Goal: Information Seeking & Learning: Learn about a topic

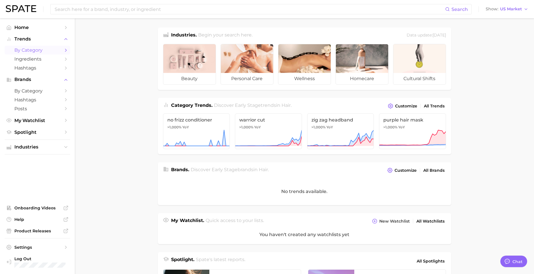
click at [26, 50] on span "by Category" at bounding box center [37, 49] width 46 height 5
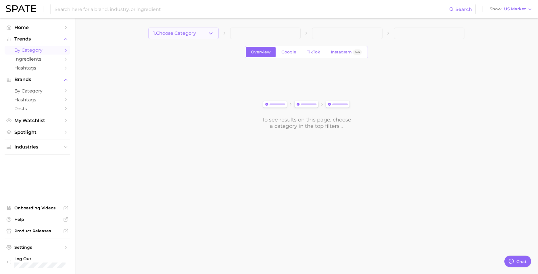
click at [200, 34] on button "1. Choose Category" at bounding box center [183, 33] width 70 height 11
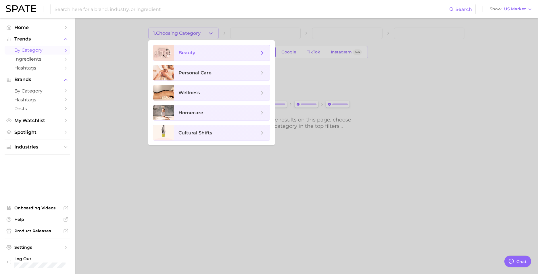
click at [195, 56] on span "beauty" at bounding box center [222, 53] width 96 height 16
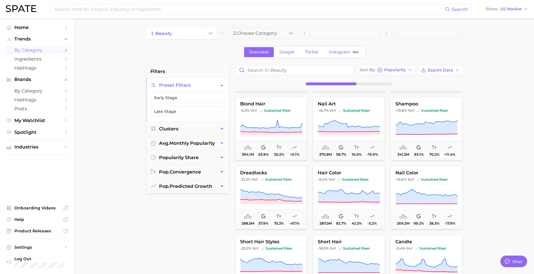
scroll to position [29, 0]
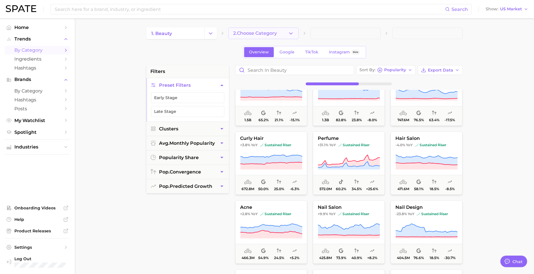
click at [278, 32] on button "2. Choose Category" at bounding box center [263, 33] width 70 height 11
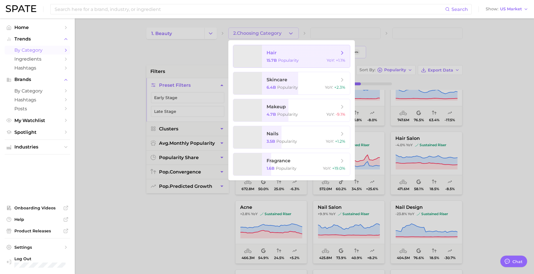
click at [276, 56] on span "hair" at bounding box center [303, 53] width 72 height 6
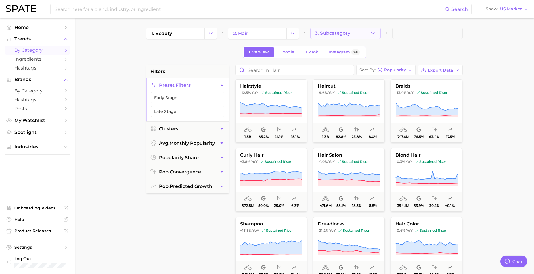
click at [342, 32] on span "3. Subcategory" at bounding box center [332, 33] width 35 height 5
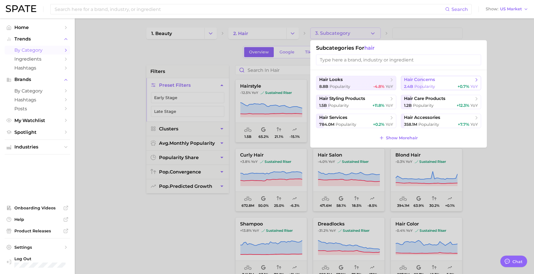
click at [426, 82] on span "hair concerns" at bounding box center [419, 79] width 31 height 5
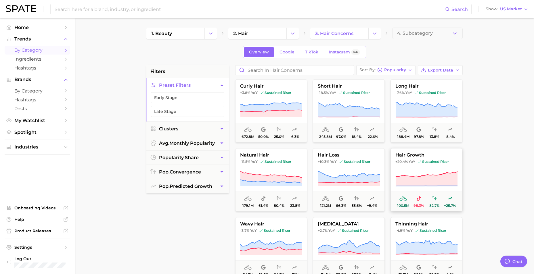
click at [415, 169] on button "hair growth +20.4% YoY sustained riser 100.5m 98.3% 82.7% +25.7%" at bounding box center [426, 179] width 72 height 63
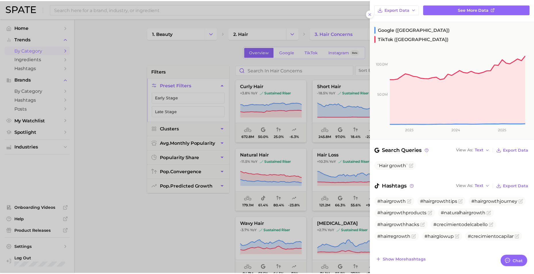
scroll to position [62, 0]
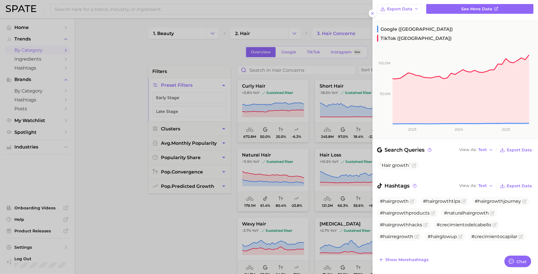
click at [148, 221] on div at bounding box center [269, 137] width 538 height 274
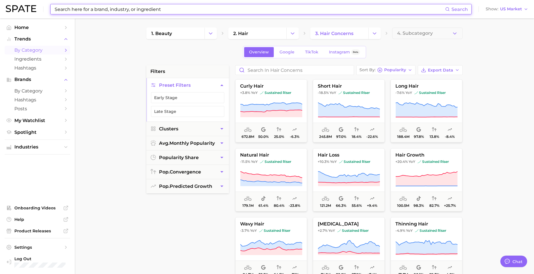
click at [261, 5] on input at bounding box center [249, 9] width 391 height 10
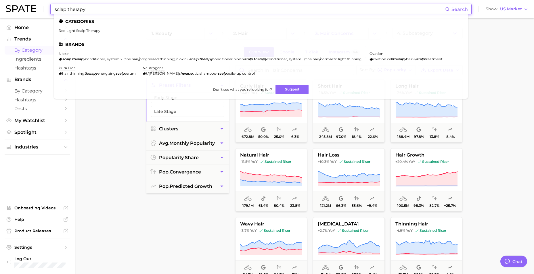
click at [97, 11] on input "sclap therapy" at bounding box center [249, 9] width 391 height 10
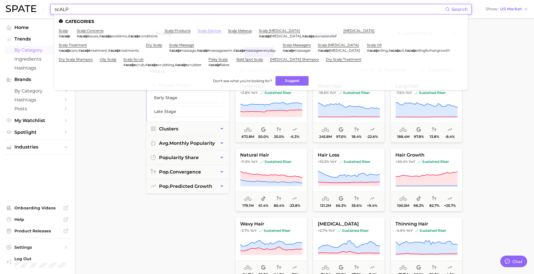
type input "scALP"
click at [221, 31] on link "scalp devices" at bounding box center [210, 30] width 24 height 4
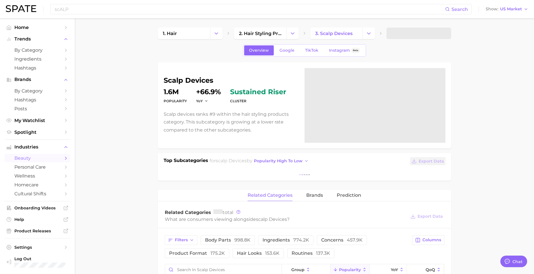
type textarea "x"
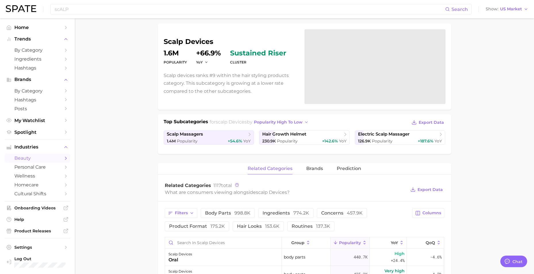
scroll to position [29, 0]
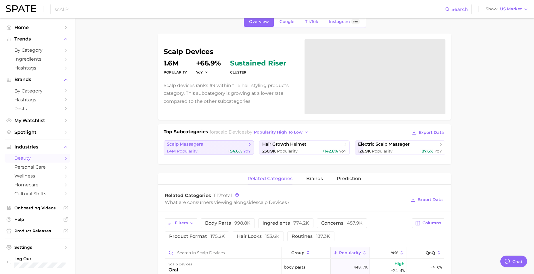
click at [214, 143] on span "scalp massagers" at bounding box center [207, 145] width 80 height 6
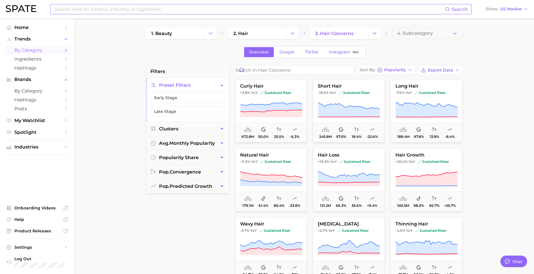
click at [150, 11] on input at bounding box center [249, 9] width 391 height 10
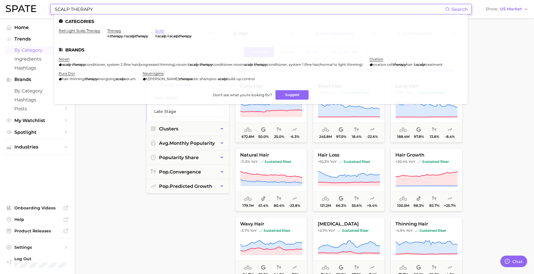
type input "SCALP THERAPY"
click at [163, 29] on link "scalp" at bounding box center [159, 30] width 9 height 4
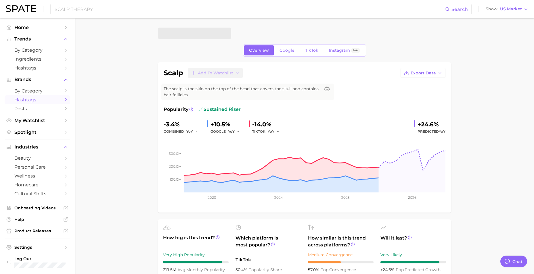
type textarea "x"
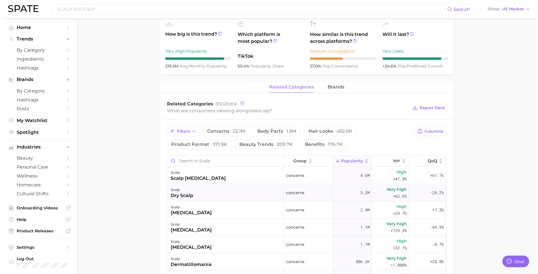
scroll to position [201, 0]
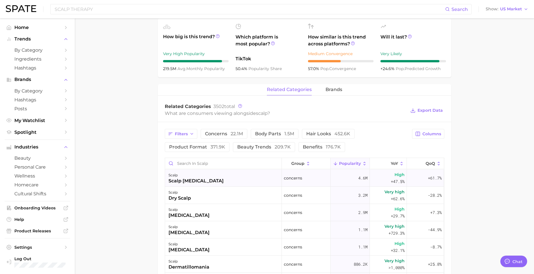
click at [207, 175] on div "scalp scalp psoriasis" at bounding box center [223, 178] width 117 height 17
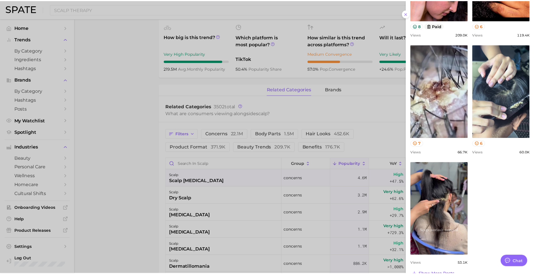
scroll to position [329, 0]
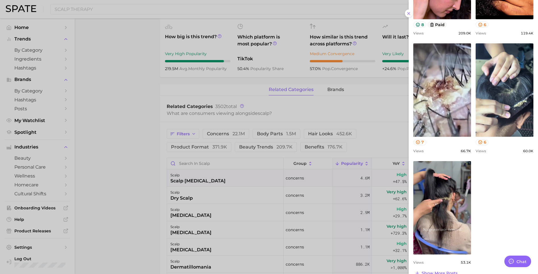
click at [125, 181] on div at bounding box center [269, 137] width 538 height 274
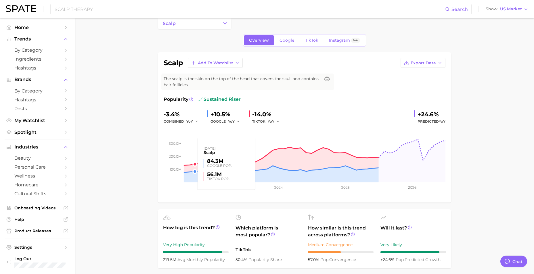
scroll to position [0, 0]
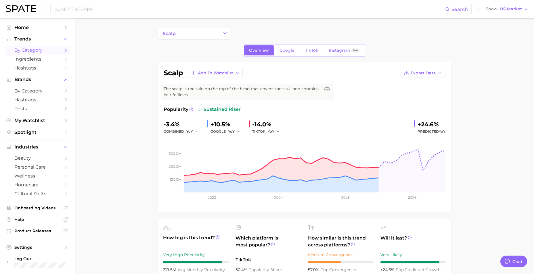
click at [28, 51] on span "by Category" at bounding box center [37, 49] width 46 height 5
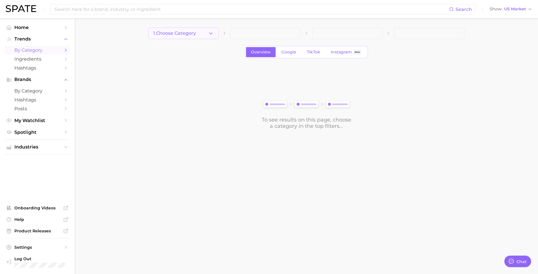
click at [198, 36] on button "1. Choose Category" at bounding box center [183, 33] width 70 height 11
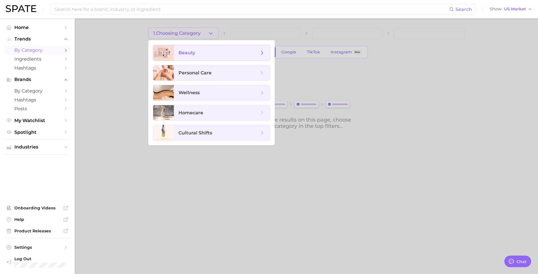
click at [192, 54] on span "beauty" at bounding box center [187, 52] width 17 height 5
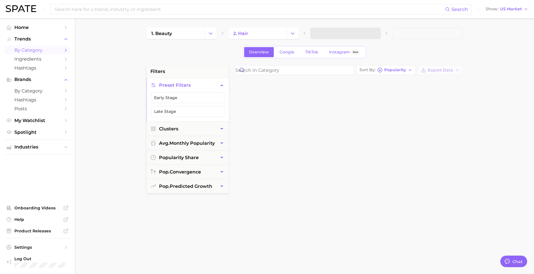
click at [325, 36] on span at bounding box center [345, 33] width 70 height 11
click at [197, 33] on link "1. beauty" at bounding box center [175, 33] width 58 height 11
click at [214, 30] on button "Change Category" at bounding box center [210, 33] width 12 height 11
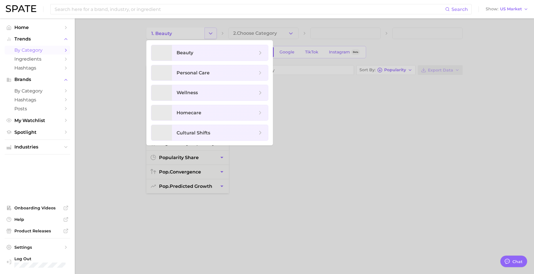
click at [214, 30] on div at bounding box center [267, 137] width 534 height 274
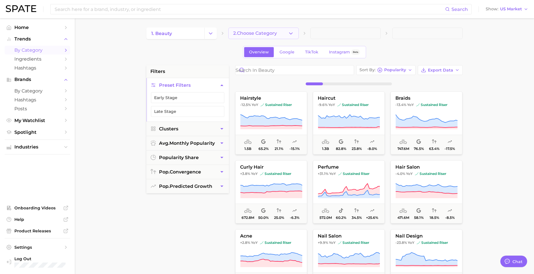
click at [283, 36] on button "2. Choose Category" at bounding box center [263, 33] width 70 height 11
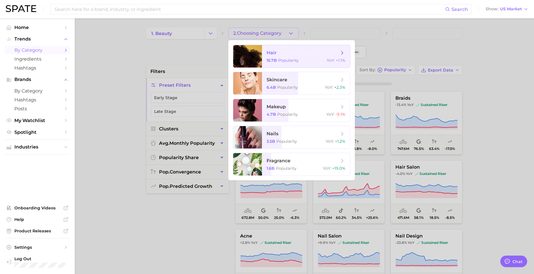
click at [279, 60] on span "Popularity" at bounding box center [288, 60] width 21 height 5
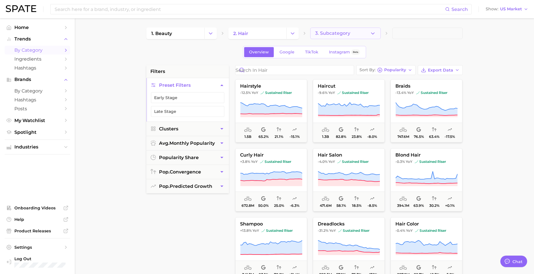
click at [346, 32] on span "3. Subcategory" at bounding box center [332, 33] width 35 height 5
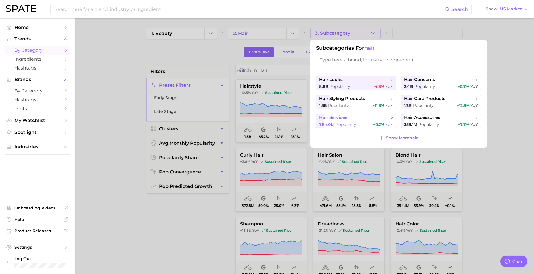
click at [363, 117] on span "hair services" at bounding box center [354, 118] width 70 height 6
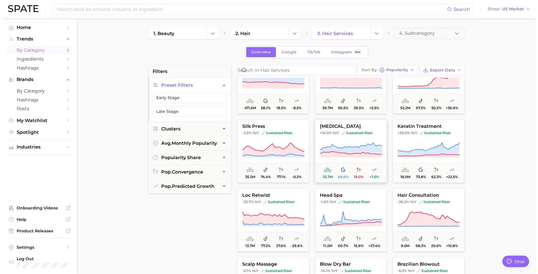
scroll to position [86, 0]
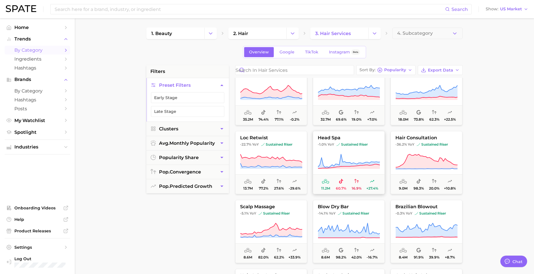
click at [363, 136] on span "head spa" at bounding box center [348, 137] width 71 height 5
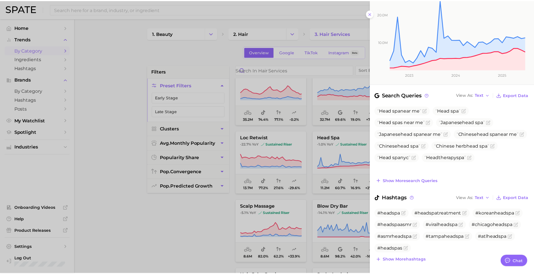
scroll to position [118, 0]
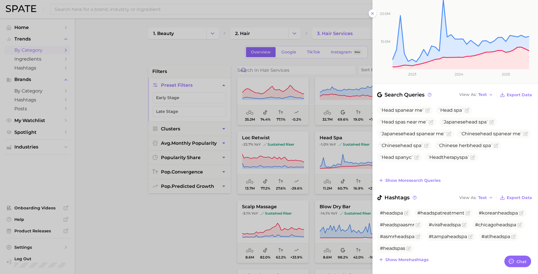
click at [179, 227] on div at bounding box center [269, 137] width 538 height 274
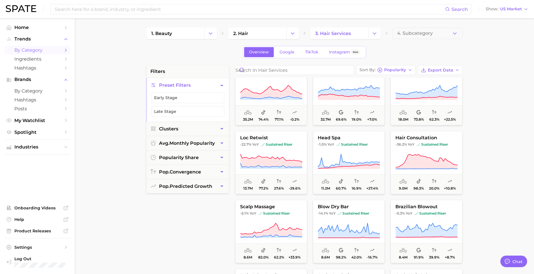
scroll to position [0, 0]
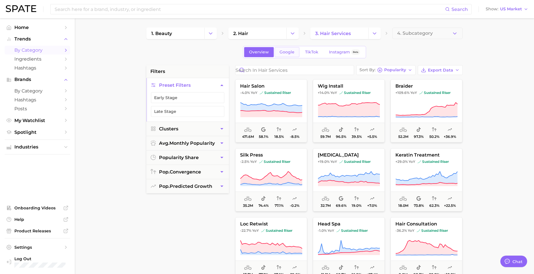
click at [283, 53] on span "Google" at bounding box center [286, 52] width 15 height 5
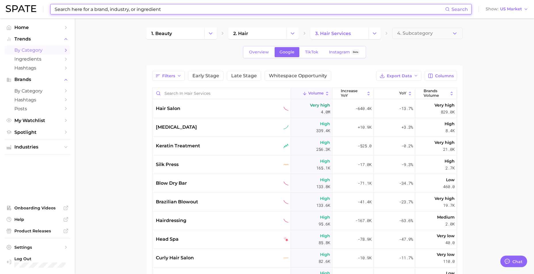
click at [147, 7] on input at bounding box center [249, 9] width 391 height 10
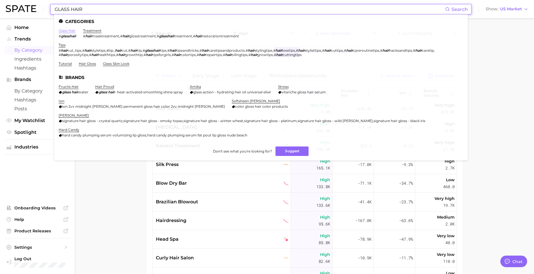
type input "GLASS HAIR"
click at [64, 32] on link "glass hair" at bounding box center [67, 30] width 17 height 4
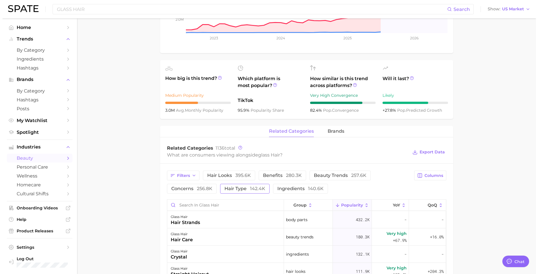
scroll to position [201, 0]
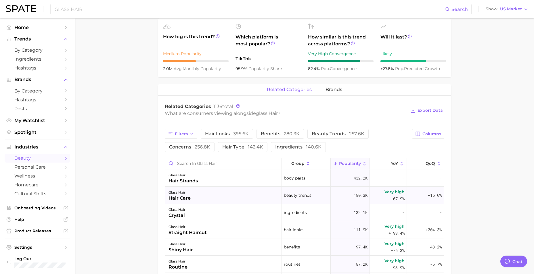
click at [202, 193] on div "glass hair hair care" at bounding box center [223, 195] width 117 height 17
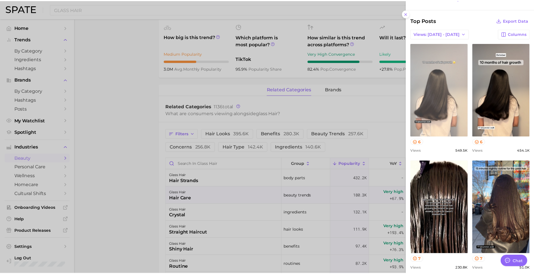
scroll to position [287, 0]
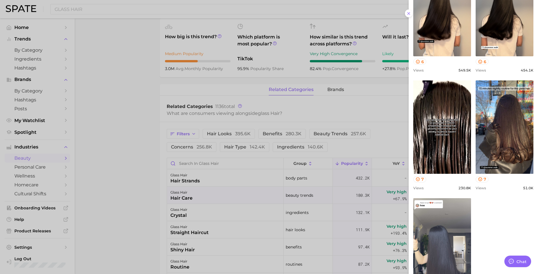
click at [96, 169] on div at bounding box center [269, 137] width 538 height 274
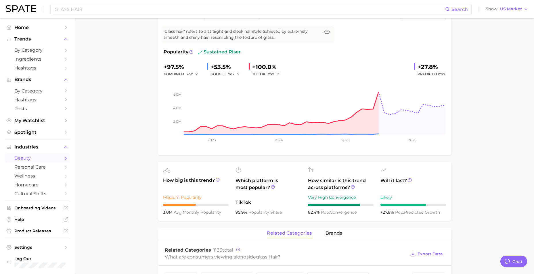
scroll to position [0, 0]
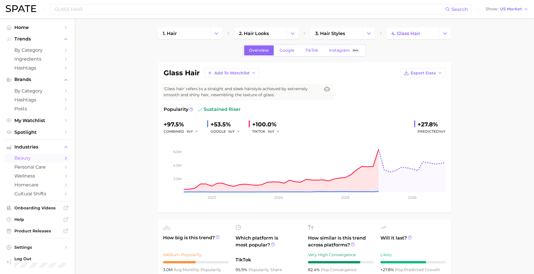
click at [27, 7] on img at bounding box center [21, 8] width 30 height 7
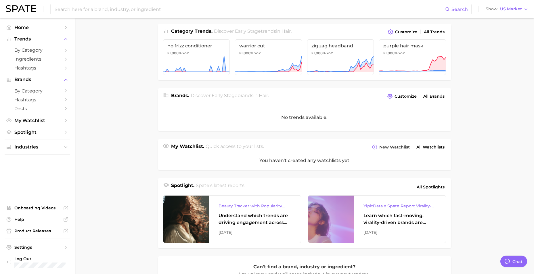
scroll to position [144, 0]
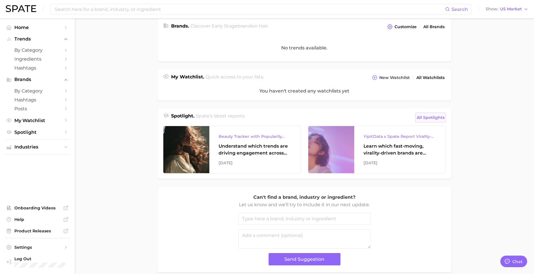
click at [425, 117] on span "All Spotlights" at bounding box center [431, 117] width 28 height 7
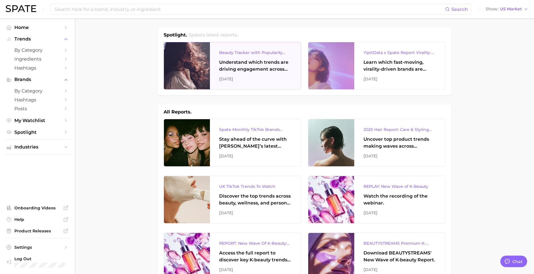
click at [241, 64] on div "Understand which trends are driving engagement across platforms in the skin, ha…" at bounding box center [255, 66] width 72 height 14
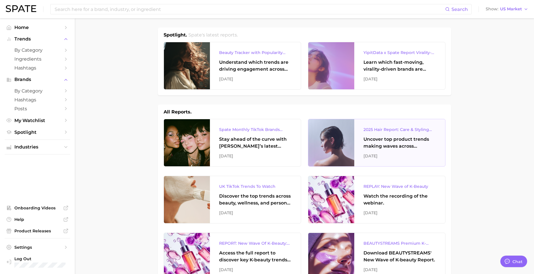
click at [393, 130] on div "2025 Hair Report: Care & Styling Products" at bounding box center [399, 129] width 72 height 7
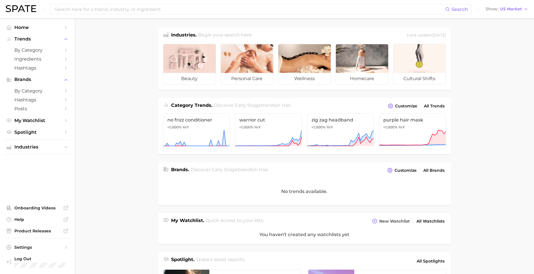
click at [279, 109] on h2 "Discover Early Stage trends in hair ." at bounding box center [253, 106] width 78 height 8
click at [266, 106] on span "Discover Early Stage trends in hair ." at bounding box center [253, 105] width 78 height 5
click at [436, 104] on span "All Trends" at bounding box center [434, 106] width 21 height 5
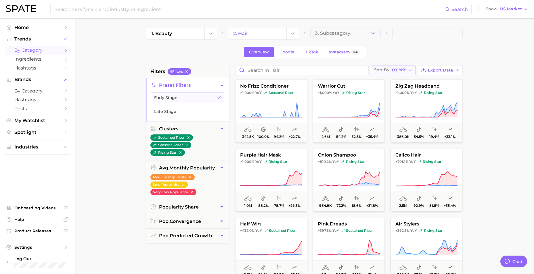
click at [393, 70] on icon "button" at bounding box center [394, 70] width 5 height 5
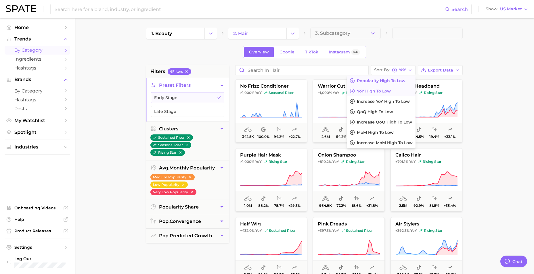
click at [391, 79] on span "Popularity high to low" at bounding box center [381, 80] width 49 height 5
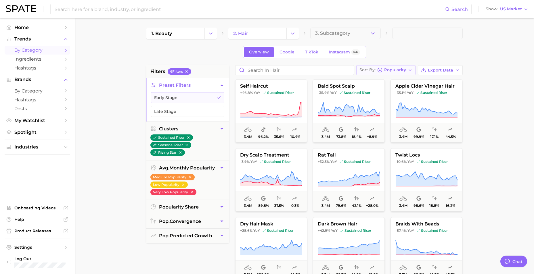
click at [386, 69] on span "Popularity" at bounding box center [395, 69] width 22 height 3
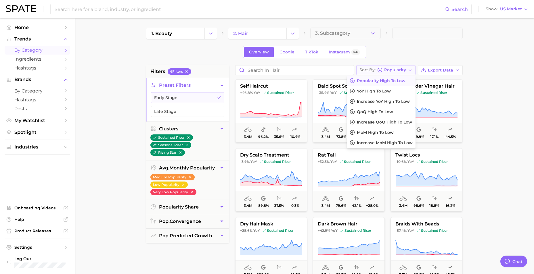
click at [386, 69] on span "Popularity" at bounding box center [395, 69] width 22 height 3
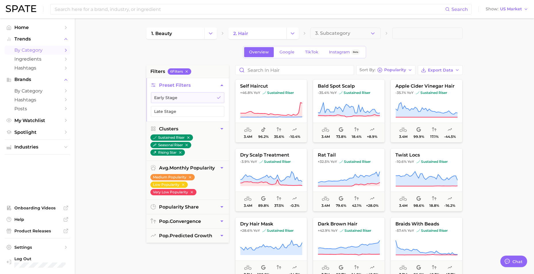
click at [22, 49] on span "by Category" at bounding box center [37, 49] width 46 height 5
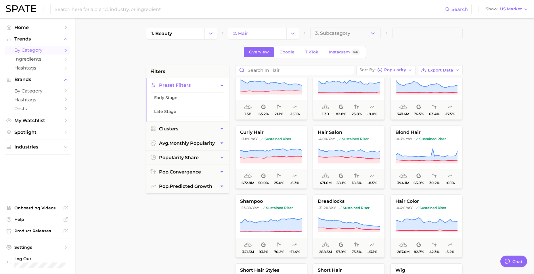
scroll to position [115, 0]
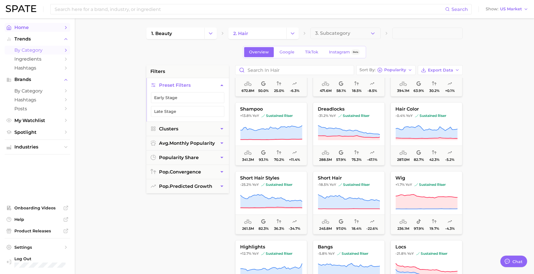
click at [27, 29] on span "Home" at bounding box center [37, 27] width 46 height 5
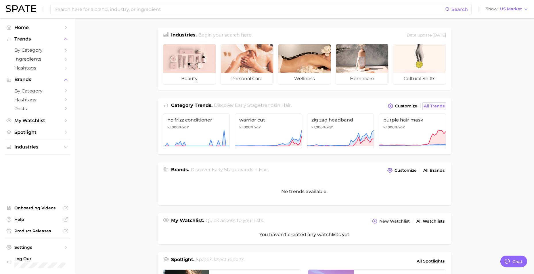
click at [435, 106] on span "All Trends" at bounding box center [434, 106] width 21 height 5
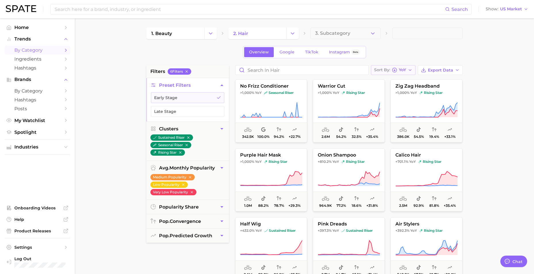
click at [389, 68] on span "Sort By" at bounding box center [382, 69] width 16 height 3
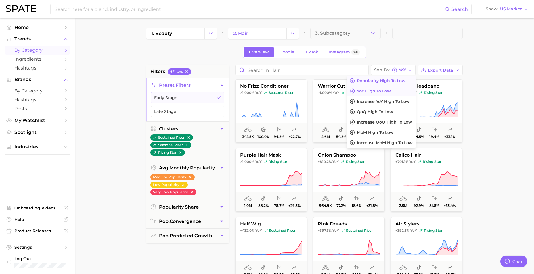
click at [395, 82] on span "Popularity high to low" at bounding box center [381, 80] width 49 height 5
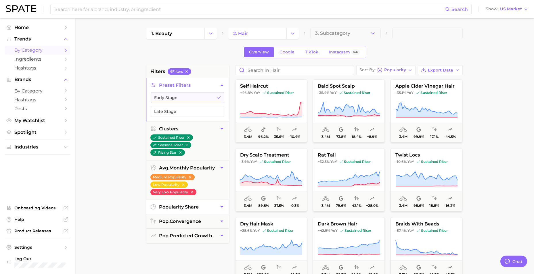
click at [189, 208] on span "popularity share" at bounding box center [179, 206] width 40 height 5
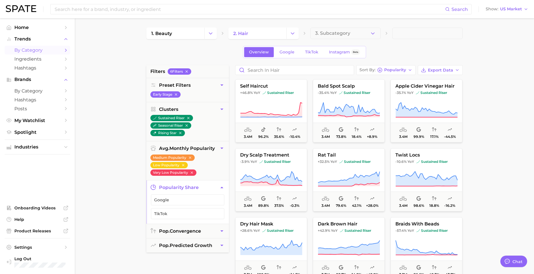
click at [196, 189] on span "popularity share" at bounding box center [179, 187] width 40 height 5
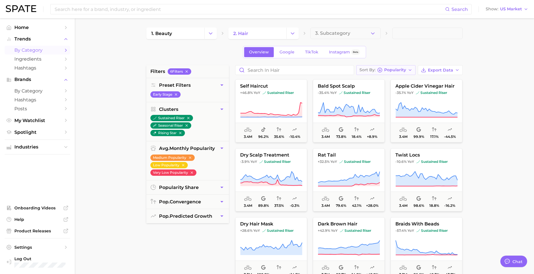
click at [389, 72] on span "Popularity" at bounding box center [395, 69] width 22 height 3
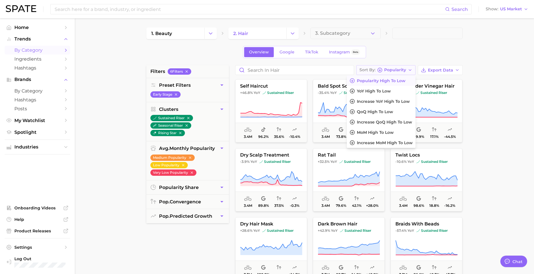
click at [388, 69] on span "Popularity" at bounding box center [395, 69] width 22 height 3
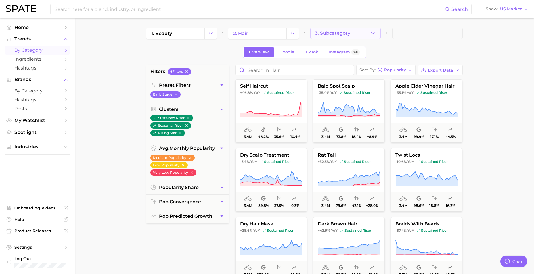
click at [340, 38] on button "3. Subcategory" at bounding box center [345, 33] width 70 height 11
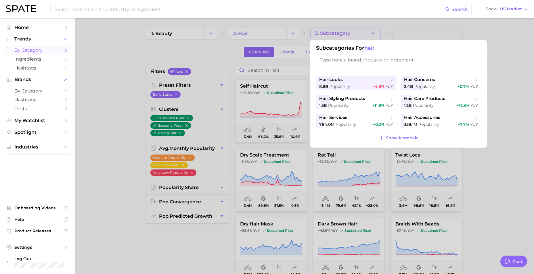
click at [207, 53] on div at bounding box center [267, 137] width 534 height 274
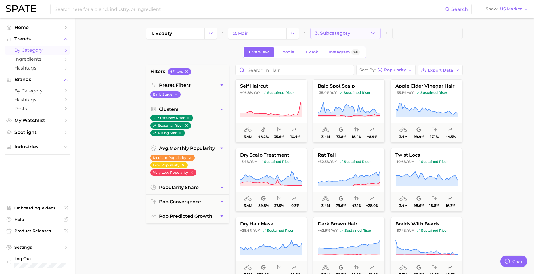
click at [355, 30] on button "3. Subcategory" at bounding box center [345, 33] width 70 height 11
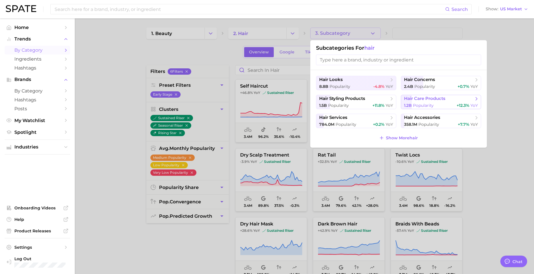
click at [440, 99] on span "hair care products" at bounding box center [424, 98] width 41 height 5
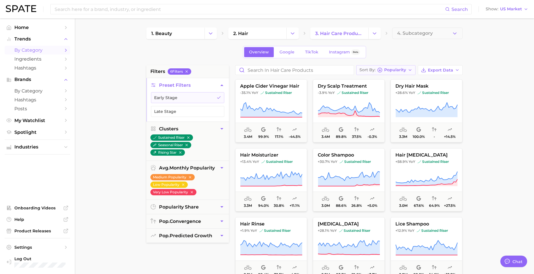
click at [407, 70] on button "Sort By Popularity" at bounding box center [385, 70] width 59 height 10
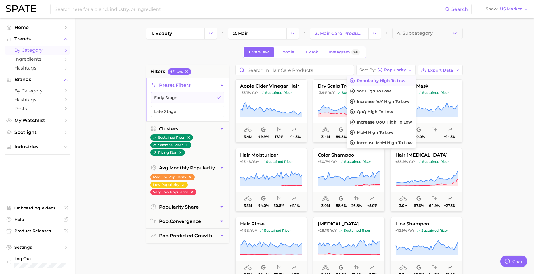
click at [400, 78] on span "Popularity high to low" at bounding box center [381, 80] width 49 height 5
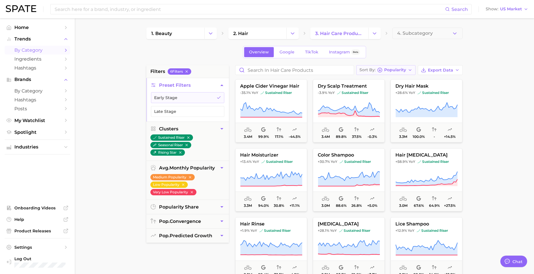
click at [408, 67] on button "Sort By Popularity" at bounding box center [385, 70] width 59 height 10
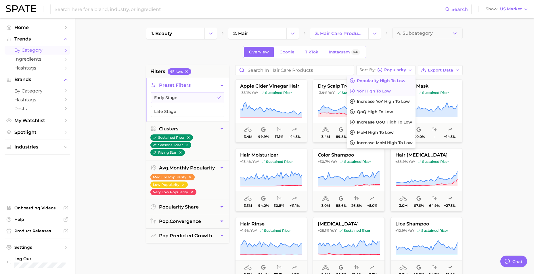
click at [397, 89] on button "YoY high to low" at bounding box center [381, 91] width 68 height 10
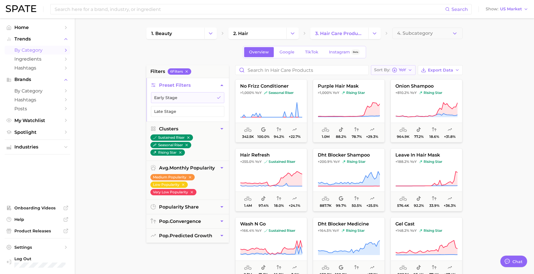
click at [382, 70] on span "Sort By" at bounding box center [382, 69] width 16 height 3
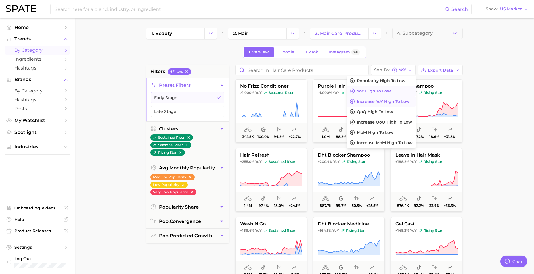
click at [376, 103] on span "Increase YoY high to low" at bounding box center [383, 101] width 53 height 5
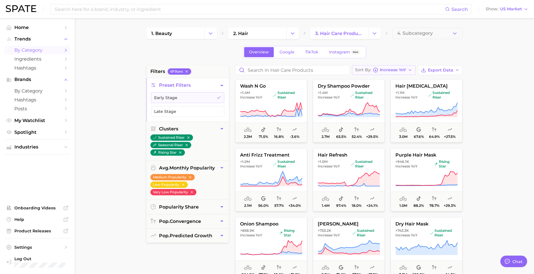
click at [395, 70] on span "Increase YoY" at bounding box center [393, 69] width 26 height 3
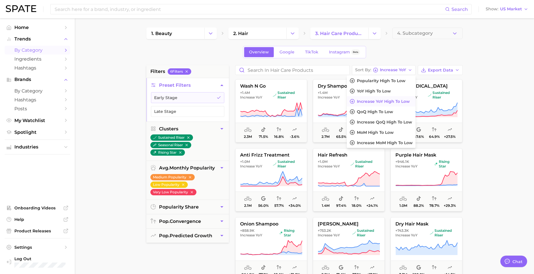
click at [494, 74] on main "1. beauty 2. hair 3. hair care products 4. Subcategory Overview Google TikTok I…" at bounding box center [304, 236] width 459 height 436
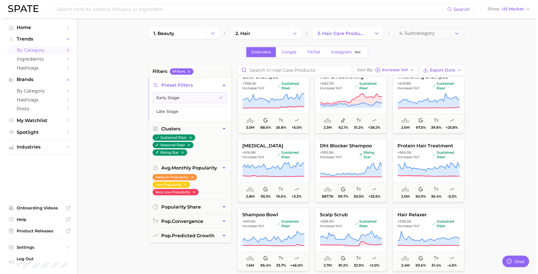
scroll to position [287, 0]
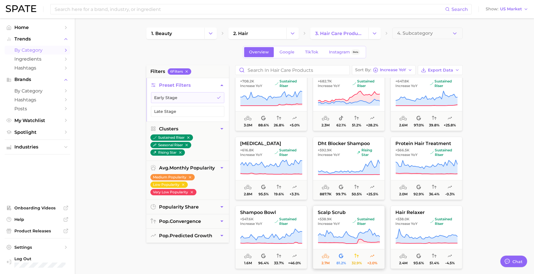
click at [356, 210] on button "scalp scrub +538.9k Increase YoY sustained riser 2.7m 81.2% 32.9% +2.0%" at bounding box center [349, 237] width 72 height 63
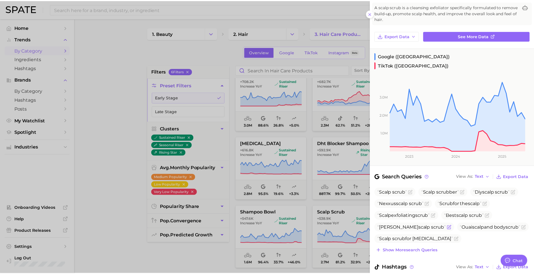
scroll to position [0, 0]
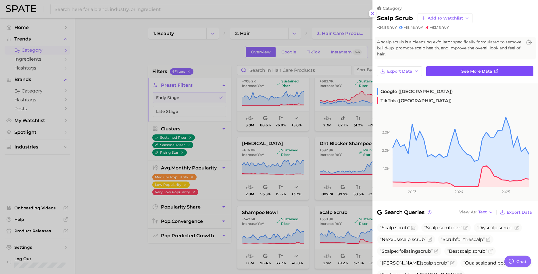
click at [479, 71] on span "See more data" at bounding box center [476, 71] width 31 height 5
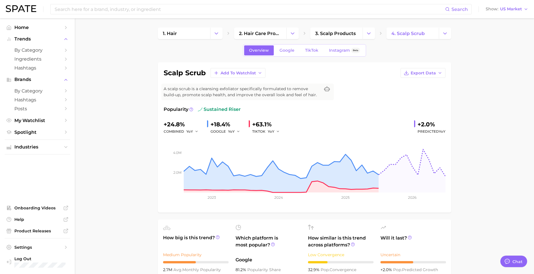
type textarea "x"
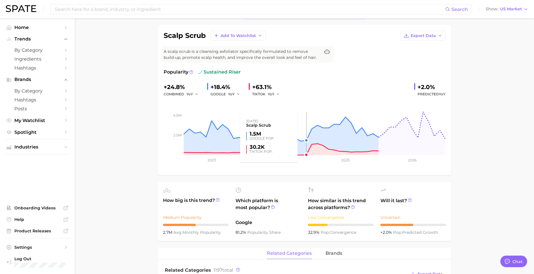
scroll to position [29, 0]
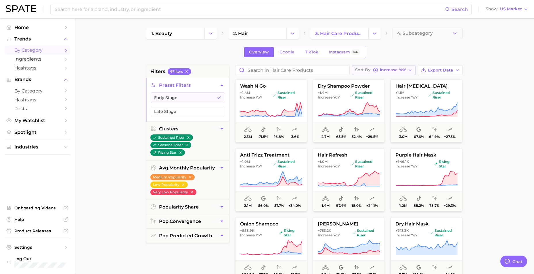
click at [387, 71] on span "Increase YoY" at bounding box center [393, 69] width 26 height 3
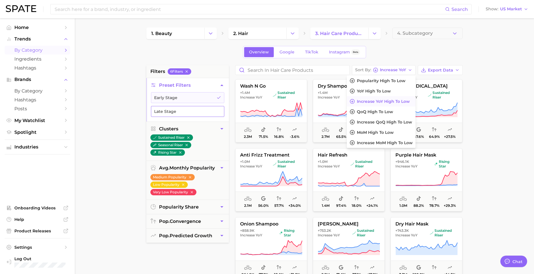
click at [198, 114] on button "Late Stage" at bounding box center [187, 111] width 73 height 11
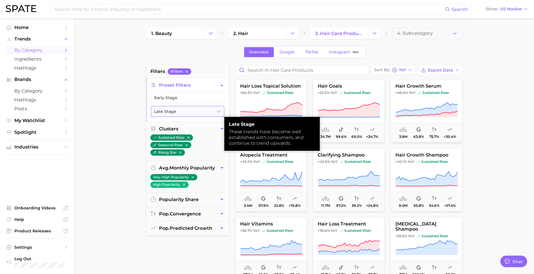
click at [198, 114] on button "Late Stage" at bounding box center [187, 111] width 73 height 11
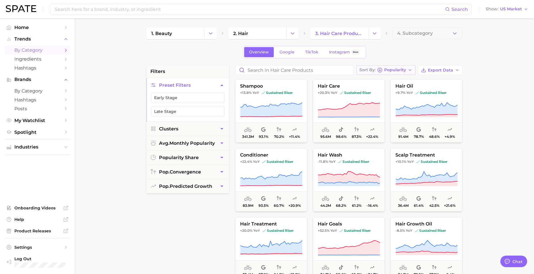
click at [390, 71] on span "Popularity" at bounding box center [395, 69] width 22 height 3
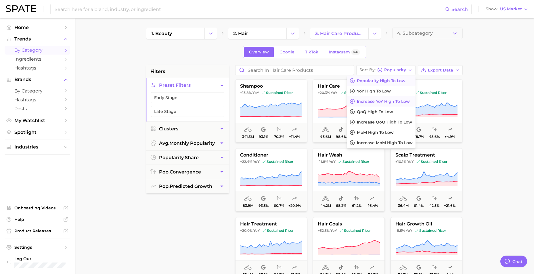
click at [385, 100] on span "Increase YoY high to low" at bounding box center [383, 101] width 53 height 5
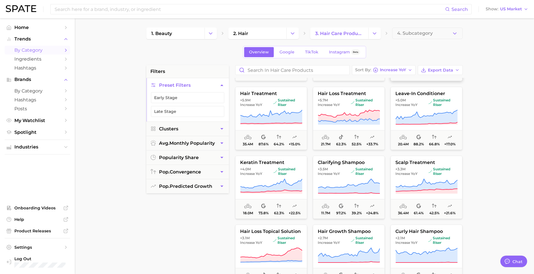
scroll to position [201, 0]
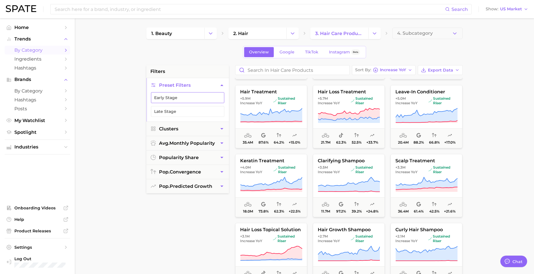
click at [172, 101] on button "Early Stage" at bounding box center [187, 97] width 73 height 11
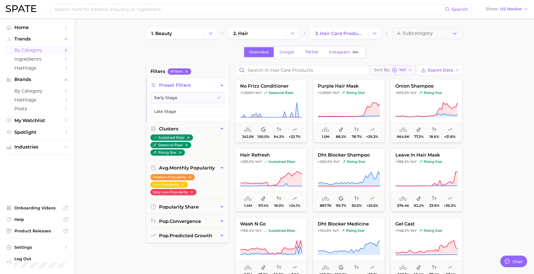
click at [384, 72] on div "Sort By YoY" at bounding box center [390, 70] width 32 height 5
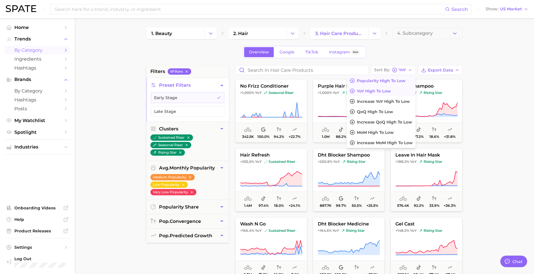
click at [382, 78] on span "Popularity high to low" at bounding box center [381, 80] width 49 height 5
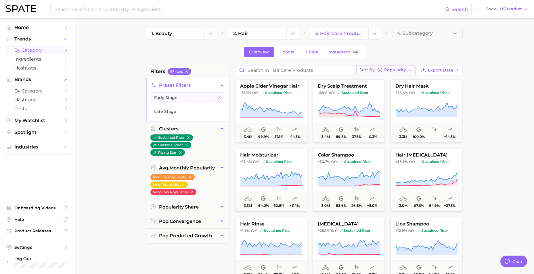
click at [400, 72] on span "Popularity" at bounding box center [395, 69] width 22 height 3
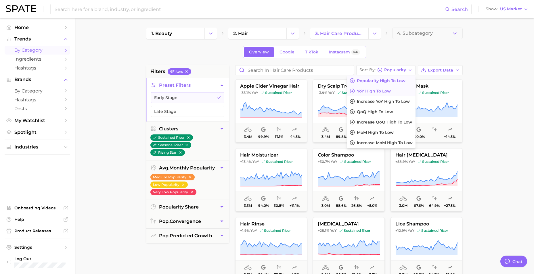
click at [381, 92] on span "YoY high to low" at bounding box center [374, 91] width 34 height 5
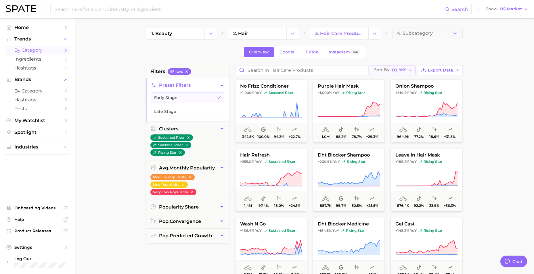
click at [395, 70] on icon "button" at bounding box center [394, 70] width 5 height 5
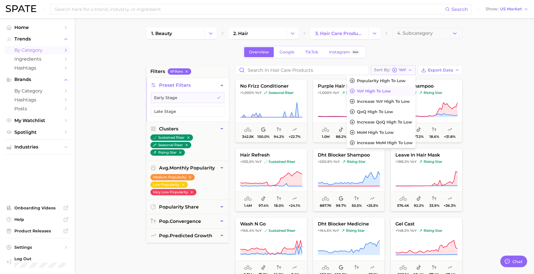
click at [394, 67] on button "Sort By YoY" at bounding box center [393, 70] width 45 height 10
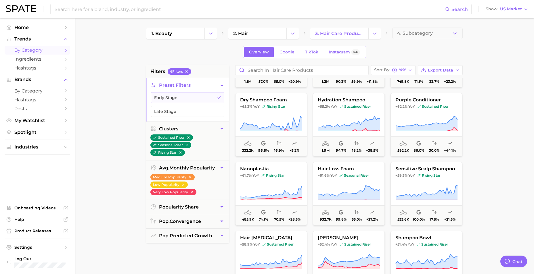
scroll to position [431, 0]
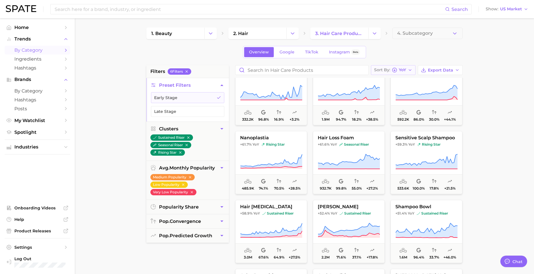
click at [385, 70] on span "Sort By" at bounding box center [382, 69] width 16 height 3
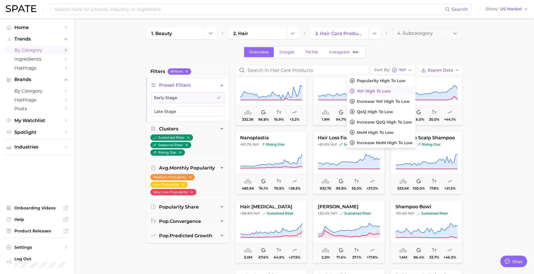
click at [383, 95] on button "YoY high to low" at bounding box center [381, 91] width 68 height 10
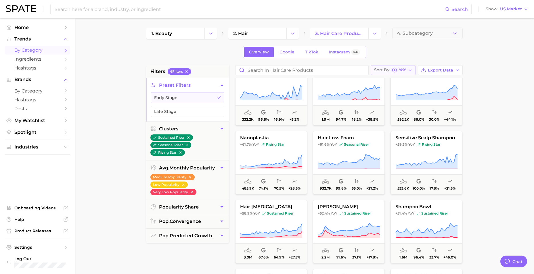
click at [398, 69] on div "Sort By YoY" at bounding box center [390, 70] width 32 height 5
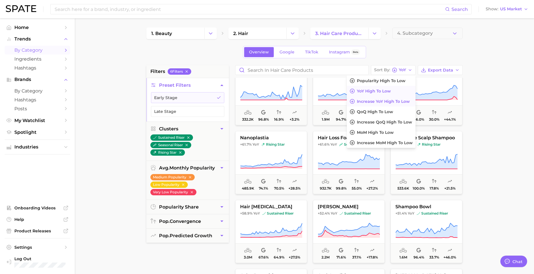
click at [389, 100] on span "Increase YoY high to low" at bounding box center [383, 101] width 53 height 5
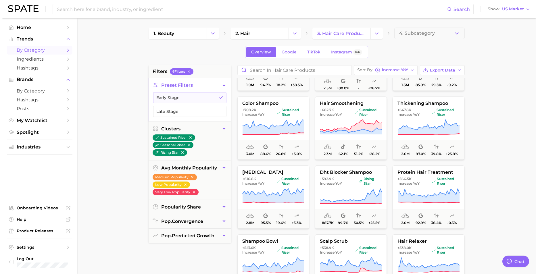
scroll to position [316, 0]
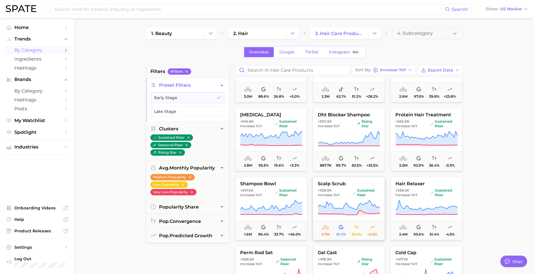
click at [356, 183] on span "scalp scrub" at bounding box center [348, 183] width 71 height 5
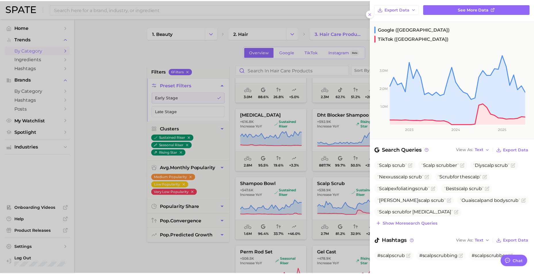
scroll to position [0, 0]
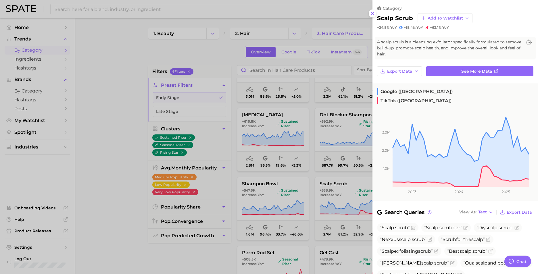
click at [224, 254] on div at bounding box center [269, 137] width 538 height 274
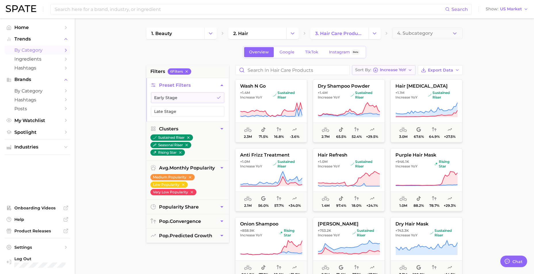
click at [392, 69] on span "Increase YoY" at bounding box center [393, 69] width 26 height 3
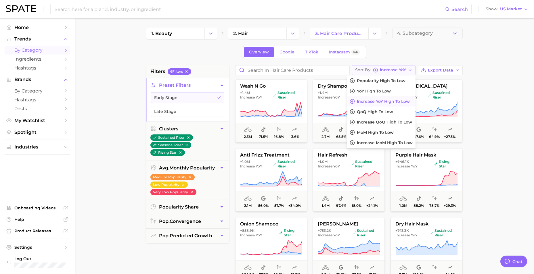
click at [389, 69] on span "Increase YoY" at bounding box center [393, 69] width 26 height 3
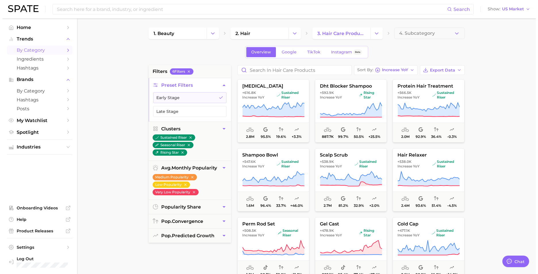
scroll to position [374, 0]
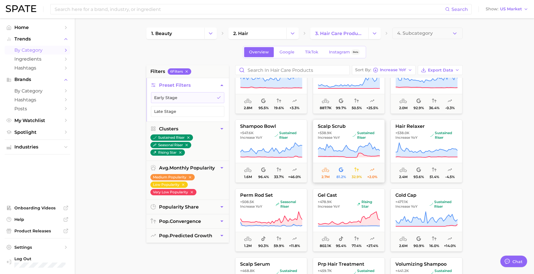
click at [353, 121] on button "scalp scrub +538.9k Increase YoY sustained riser 2.7m 81.2% 32.9% +2.0%" at bounding box center [349, 151] width 72 height 63
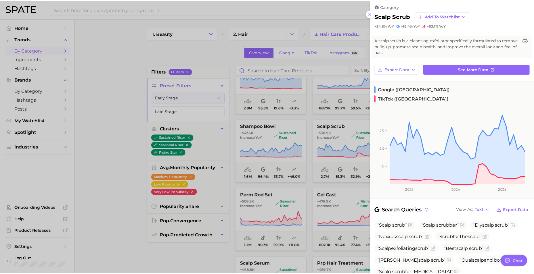
scroll to position [0, 0]
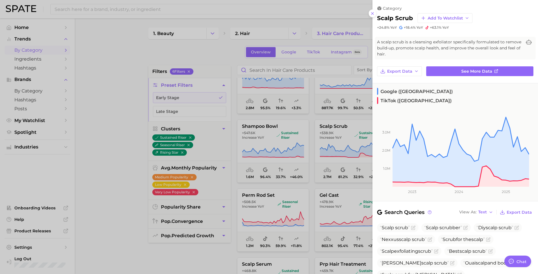
click at [99, 186] on div at bounding box center [269, 137] width 538 height 274
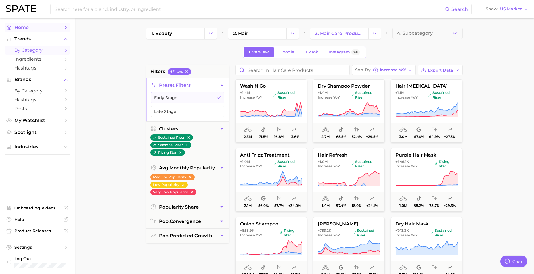
click at [46, 24] on link "Home" at bounding box center [38, 27] width 66 height 9
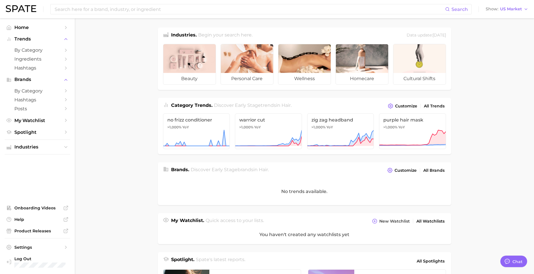
click at [258, 106] on span "Discover Early Stage trends in hair ." at bounding box center [253, 105] width 78 height 5
click at [414, 134] on icon at bounding box center [412, 138] width 67 height 17
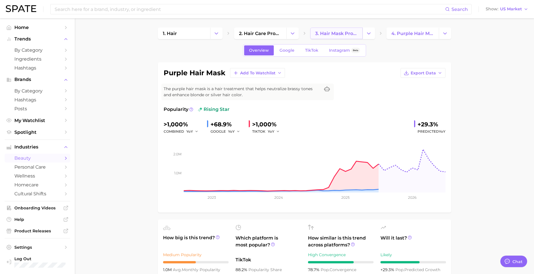
click at [336, 36] on span "3. hair mask products" at bounding box center [336, 33] width 43 height 5
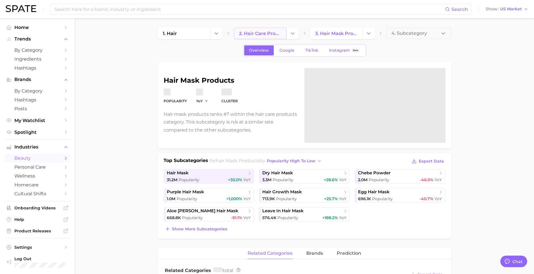
click at [272, 33] on span "2. hair care products" at bounding box center [260, 33] width 43 height 5
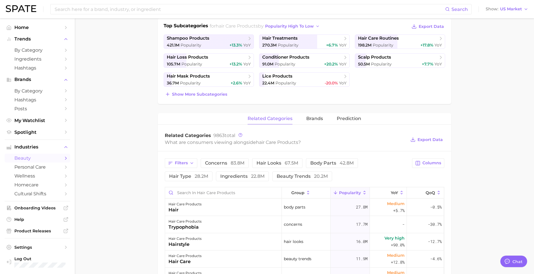
scroll to position [86, 0]
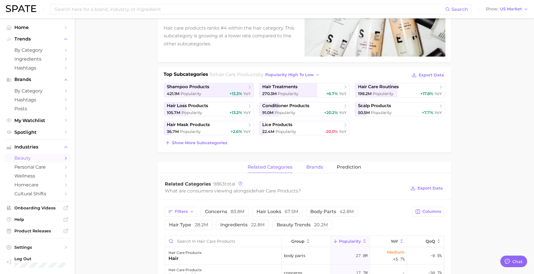
click at [310, 167] on span "brands" at bounding box center [314, 167] width 17 height 5
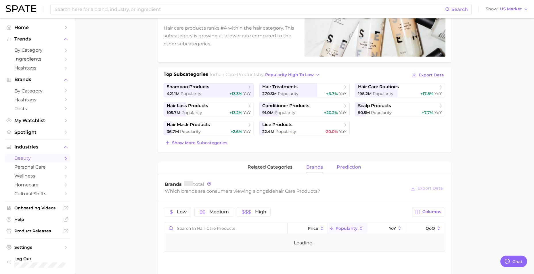
click at [346, 167] on span "Prediction" at bounding box center [349, 167] width 24 height 5
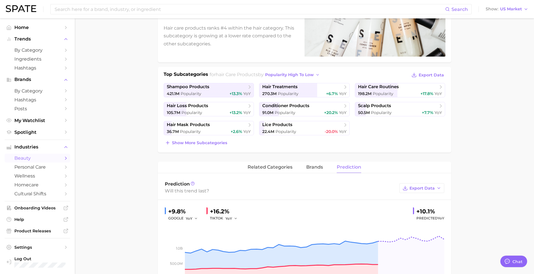
click at [273, 160] on div "hair care products Popularity 1.2b YoY +12.3% cluster sustained riser Hair care…" at bounding box center [304, 187] width 293 height 423
click at [275, 167] on span "related categories" at bounding box center [270, 167] width 45 height 5
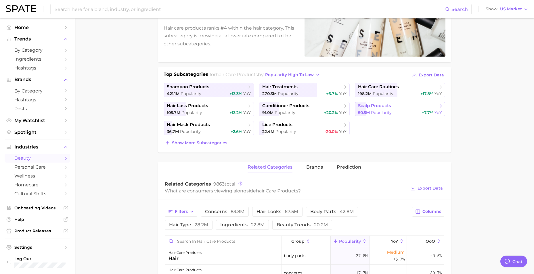
click at [405, 112] on div "50.5m Popularity +7.7% YoY" at bounding box center [400, 112] width 84 height 5
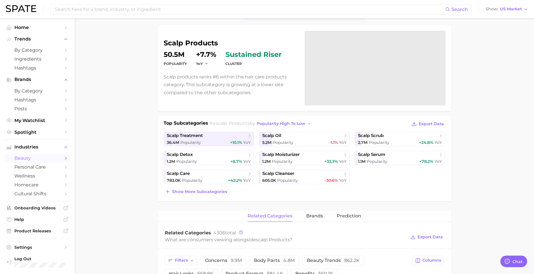
scroll to position [115, 0]
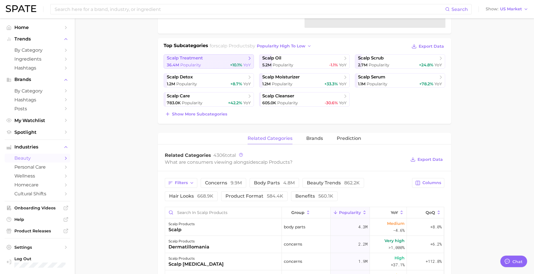
click at [223, 59] on span "scalp treatment" at bounding box center [207, 58] width 80 height 6
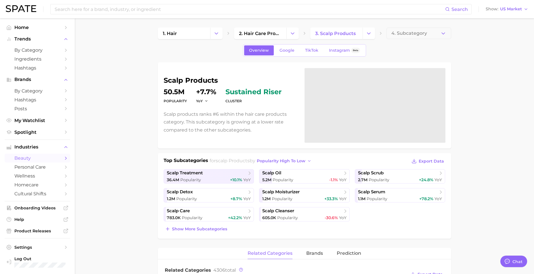
scroll to position [115, 0]
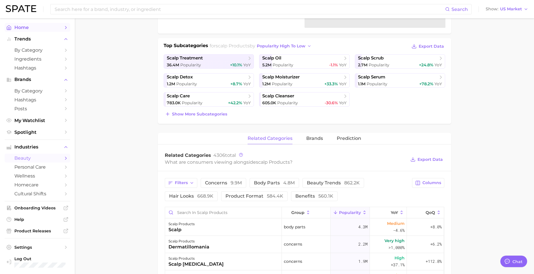
click at [15, 25] on span "Home" at bounding box center [37, 27] width 46 height 5
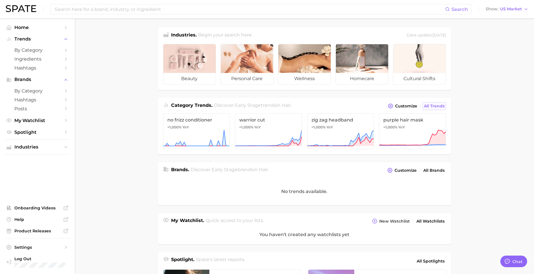
click at [430, 106] on span "All Trends" at bounding box center [434, 106] width 21 height 5
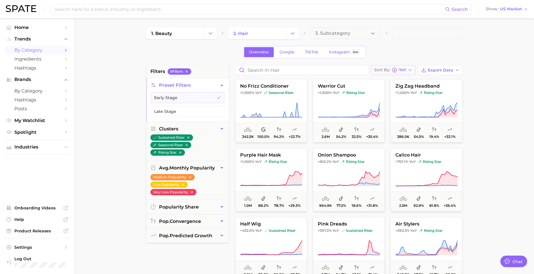
click at [398, 72] on div "Sort By YoY" at bounding box center [390, 70] width 32 height 5
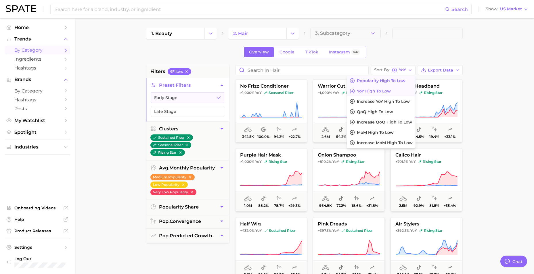
click at [378, 81] on span "Popularity high to low" at bounding box center [381, 80] width 49 height 5
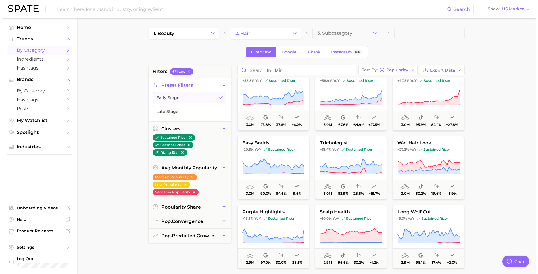
scroll to position [1121, 0]
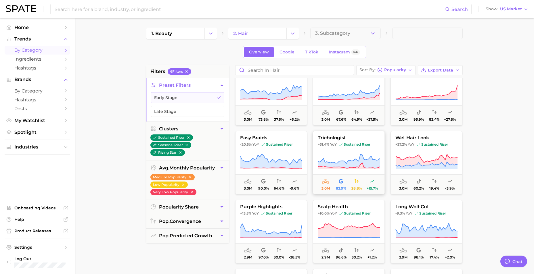
click at [358, 135] on span "trichologist" at bounding box center [348, 137] width 71 height 5
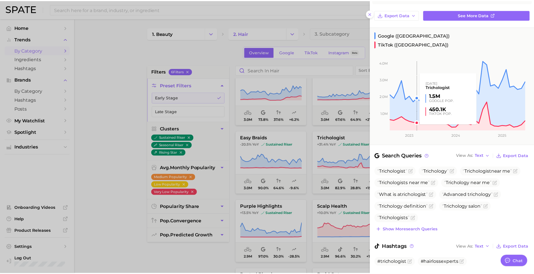
scroll to position [56, 0]
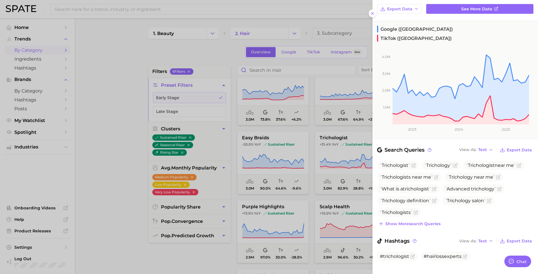
click at [210, 253] on div at bounding box center [269, 137] width 538 height 274
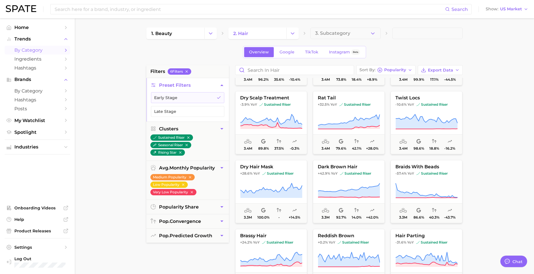
scroll to position [0, 0]
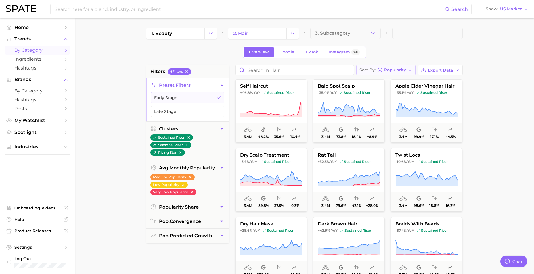
click at [398, 67] on button "Sort By Popularity" at bounding box center [385, 70] width 59 height 10
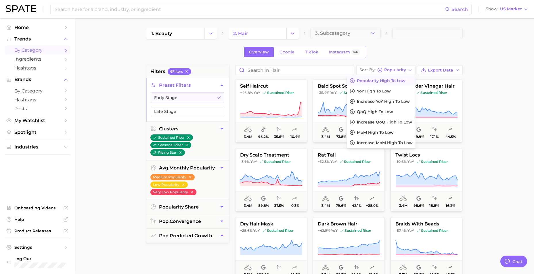
click at [489, 175] on main "1. beauty 2. hair 3. Subcategory Overview Google TikTok Instagram Beta filters …" at bounding box center [304, 236] width 459 height 436
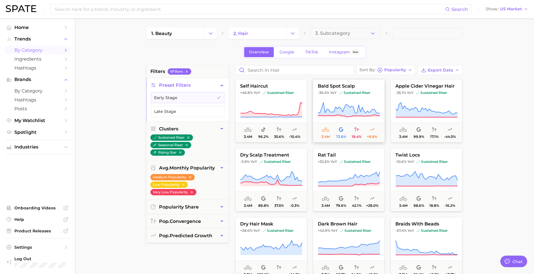
click at [373, 101] on button "bald spot scalp -35.4% YoY sustained riser 3.4m 73.8% 18.4% +8.9%" at bounding box center [349, 110] width 72 height 63
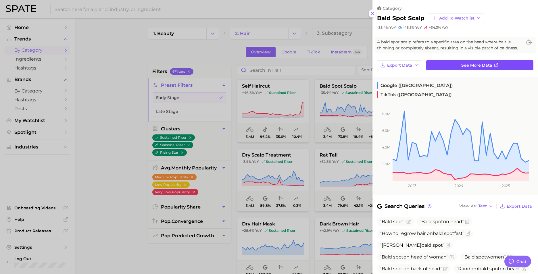
click at [456, 66] on link "See more data" at bounding box center [479, 65] width 107 height 10
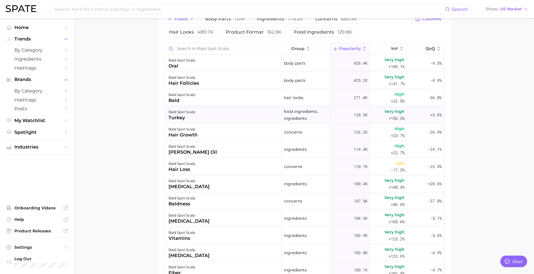
click at [221, 118] on div "bald spot scalp turkey" at bounding box center [223, 114] width 117 height 17
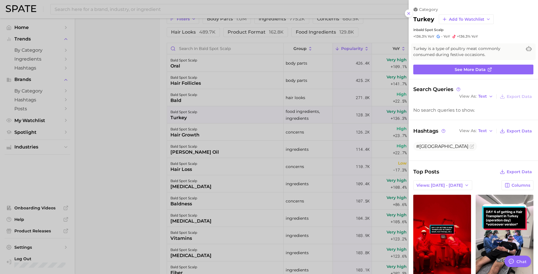
click at [208, 106] on div at bounding box center [269, 137] width 538 height 274
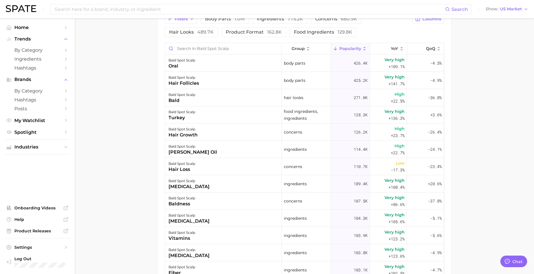
click at [209, 98] on div "bald spot scalp bald" at bounding box center [223, 97] width 117 height 17
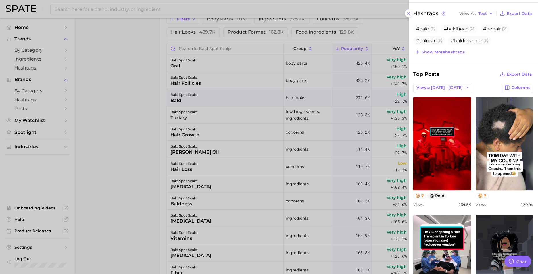
scroll to position [201, 0]
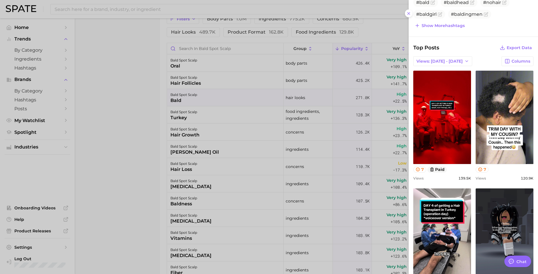
drag, startPoint x: 206, startPoint y: 82, endPoint x: 221, endPoint y: 84, distance: 15.0
click at [207, 82] on div at bounding box center [269, 137] width 538 height 274
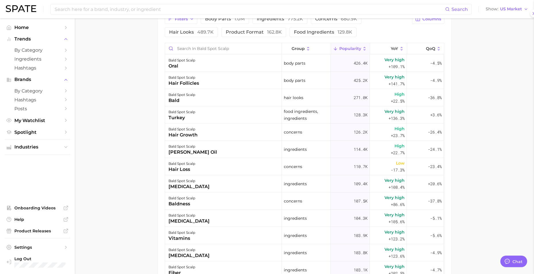
click at [223, 84] on div "bald spot scalp hair follicles" at bounding box center [223, 80] width 117 height 17
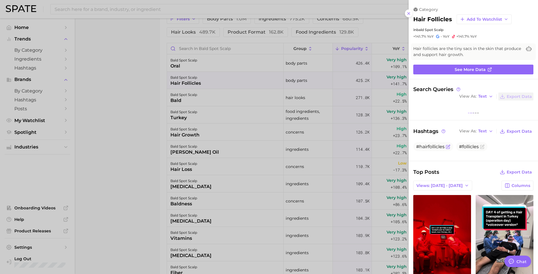
scroll to position [0, 0]
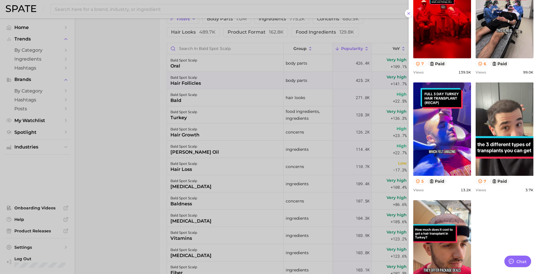
click at [133, 122] on div at bounding box center [269, 137] width 538 height 274
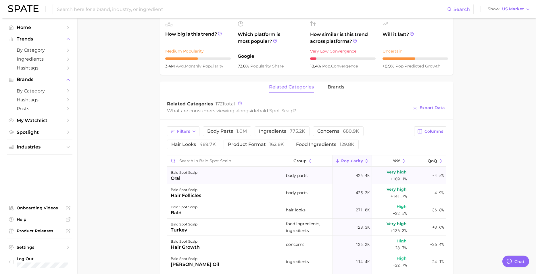
scroll to position [201, 0]
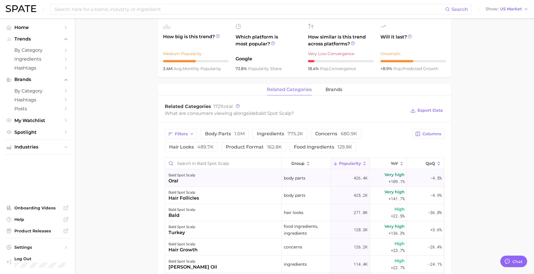
click at [218, 174] on div "bald spot scalp oral" at bounding box center [223, 178] width 117 height 17
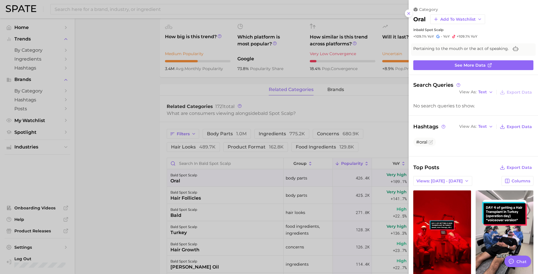
drag, startPoint x: 122, startPoint y: 144, endPoint x: 117, endPoint y: 124, distance: 21.1
click at [122, 143] on div at bounding box center [269, 137] width 538 height 274
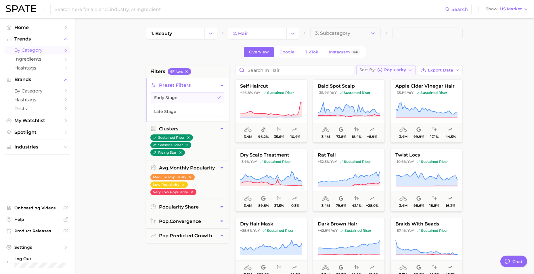
click at [385, 70] on span "Popularity" at bounding box center [395, 69] width 22 height 3
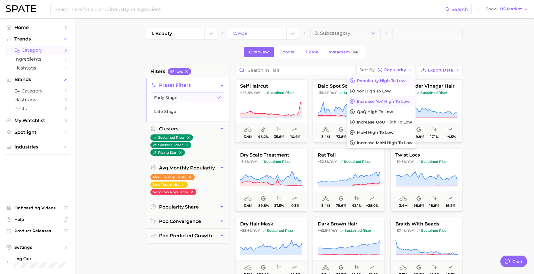
click at [377, 102] on span "Increase YoY high to low" at bounding box center [383, 101] width 53 height 5
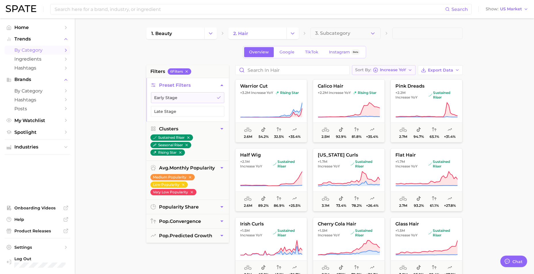
click at [390, 70] on span "Increase YoY" at bounding box center [393, 69] width 26 height 3
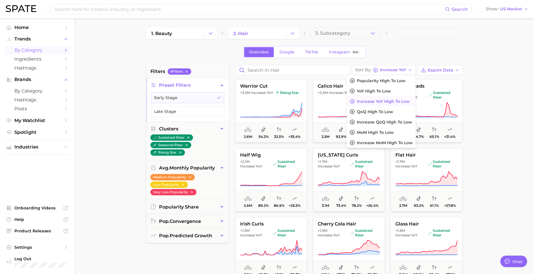
click at [502, 120] on main "1. beauty 2. hair 3. Subcategory Overview Google TikTok Instagram Beta filters …" at bounding box center [304, 236] width 459 height 436
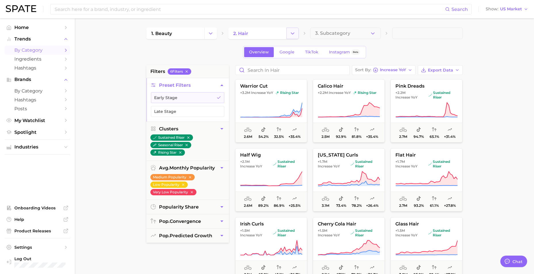
click at [286, 31] on button "Change Category" at bounding box center [292, 33] width 12 height 11
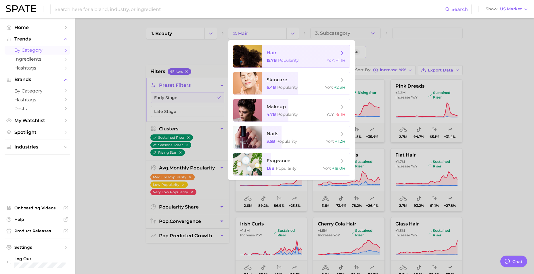
click at [277, 60] on span "15.7b Popularity" at bounding box center [283, 60] width 32 height 5
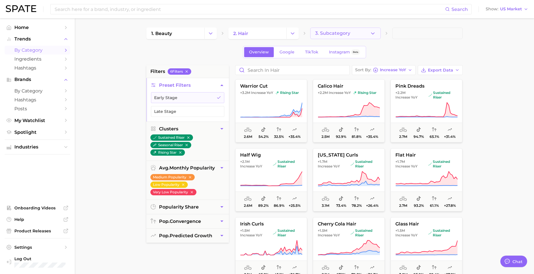
click at [331, 35] on span "3. Subcategory" at bounding box center [332, 33] width 35 height 5
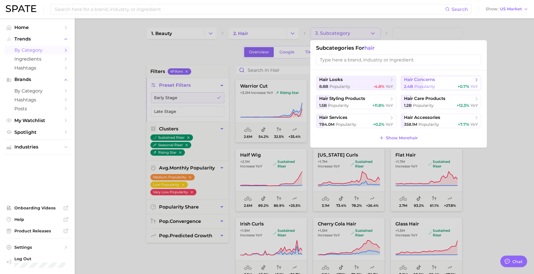
click at [426, 82] on span "hair concerns" at bounding box center [419, 79] width 31 height 5
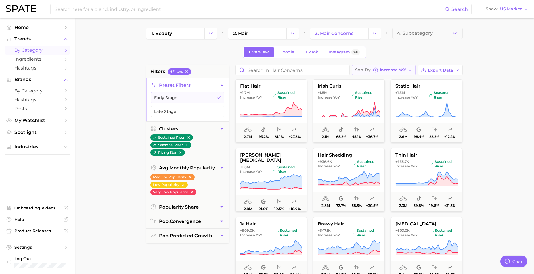
click at [385, 70] on span "Increase YoY" at bounding box center [393, 69] width 26 height 3
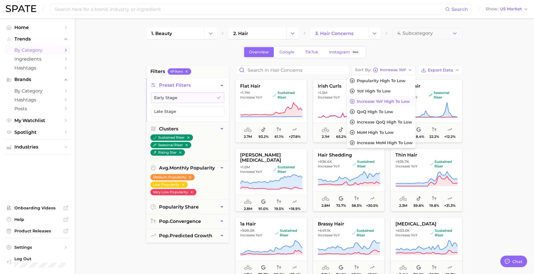
click at [489, 125] on main "1. beauty 2. hair 3. hair concerns 4. Subcategory Overview Google TikTok Instag…" at bounding box center [304, 236] width 459 height 436
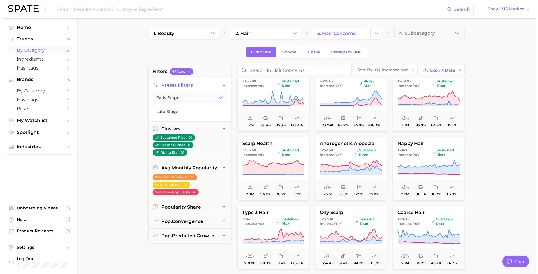
scroll to position [431, 0]
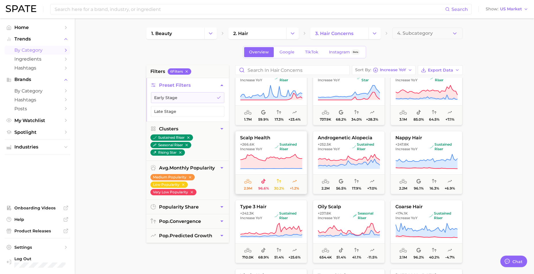
click at [294, 137] on span "scalp health" at bounding box center [270, 137] width 71 height 5
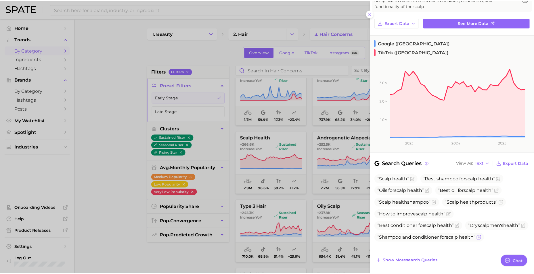
scroll to position [0, 0]
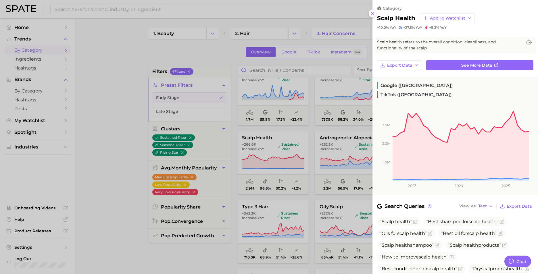
click at [371, 11] on icon at bounding box center [372, 13] width 5 height 5
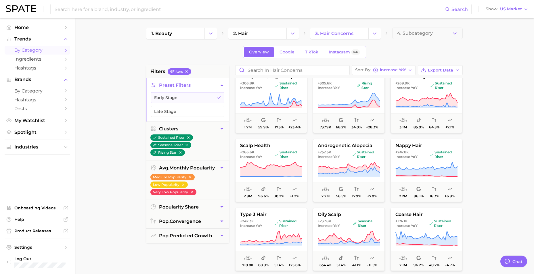
scroll to position [431, 0]
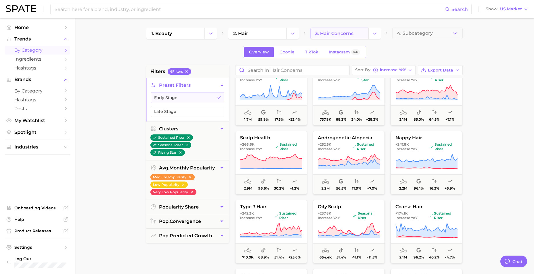
click at [339, 35] on span "3. hair concerns" at bounding box center [334, 33] width 38 height 5
click at [375, 37] on button "Change Category" at bounding box center [374, 33] width 12 height 11
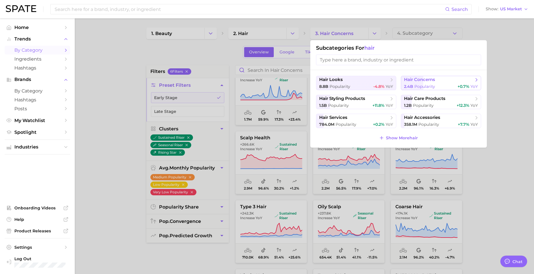
click at [439, 85] on div "2.4b Popularity +0.7% YoY" at bounding box center [441, 86] width 74 height 5
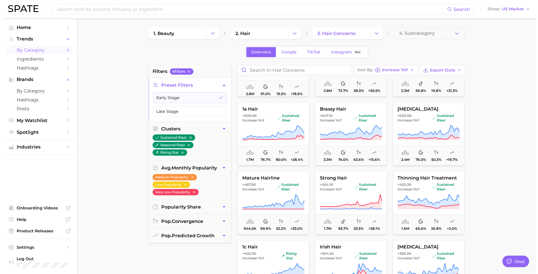
scroll to position [0, 0]
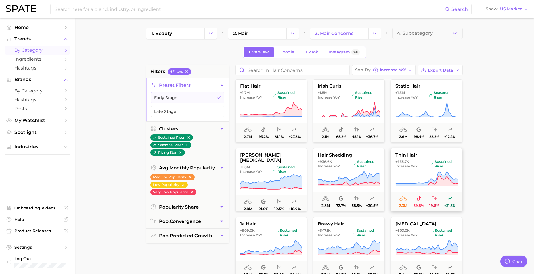
click at [417, 152] on button "thin hair +935.7k Increase YoY sustained riser 2.3m 59.8% 19.8% +31.3%" at bounding box center [426, 179] width 72 height 63
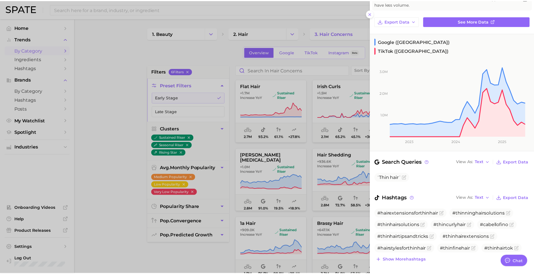
scroll to position [45, 0]
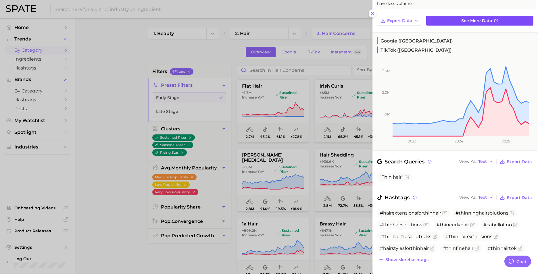
click at [453, 19] on link "See more data" at bounding box center [479, 21] width 107 height 10
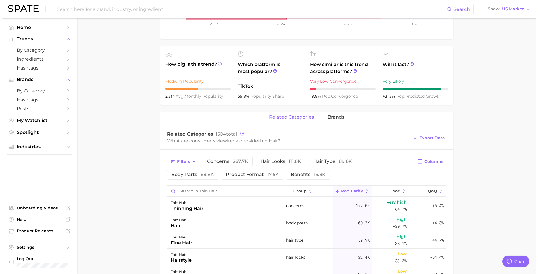
scroll to position [230, 0]
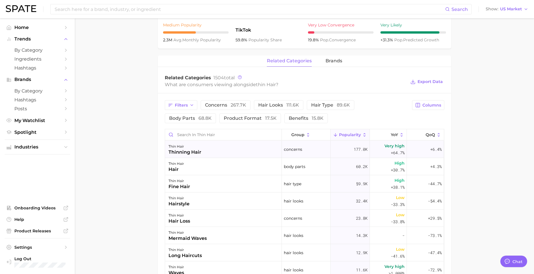
click at [233, 147] on div "thin hair thinning hair" at bounding box center [223, 149] width 117 height 17
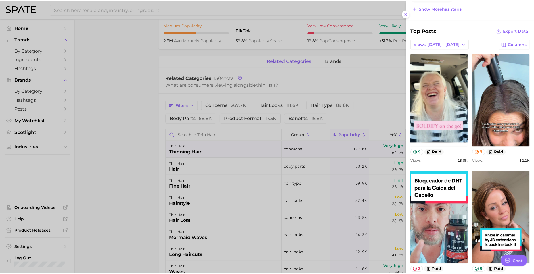
scroll to position [162, 0]
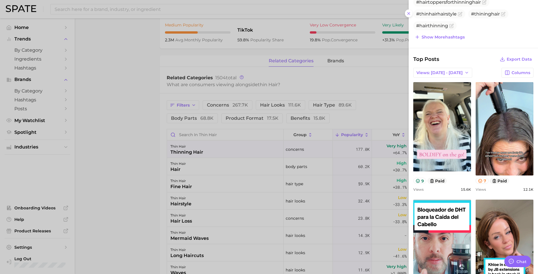
click at [121, 172] on div at bounding box center [269, 137] width 538 height 274
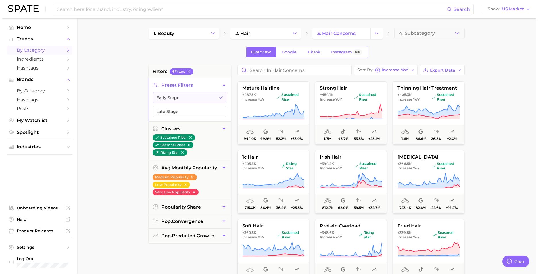
scroll to position [201, 0]
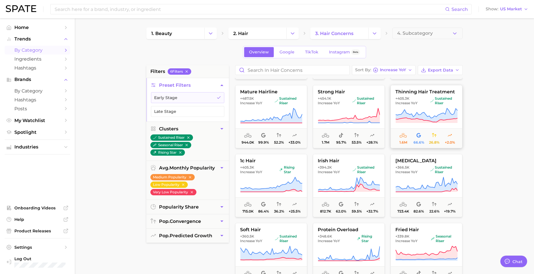
click at [425, 105] on span "+405.3k Increase YoY" at bounding box center [411, 100] width 32 height 9
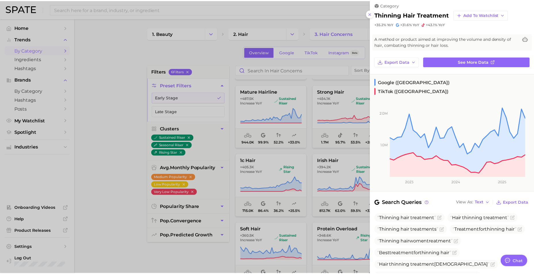
scroll to position [0, 0]
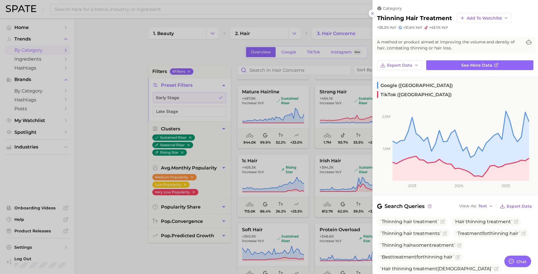
click at [56, 97] on div at bounding box center [269, 137] width 538 height 274
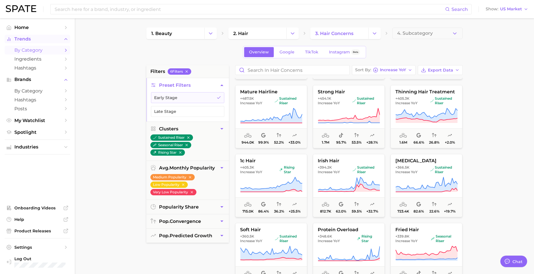
click at [26, 41] on span "Trends" at bounding box center [37, 39] width 46 height 5
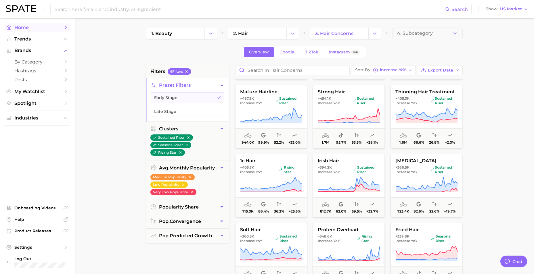
click at [25, 29] on span "Home" at bounding box center [37, 27] width 46 height 5
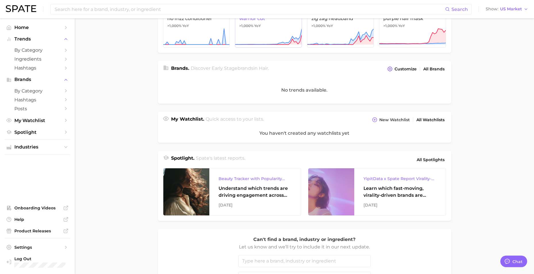
scroll to position [144, 0]
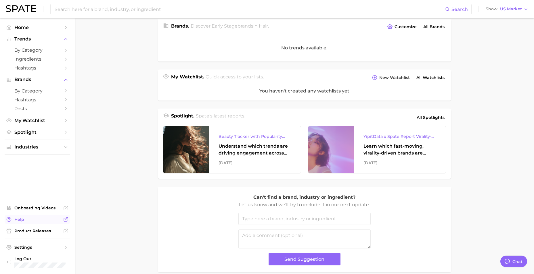
click at [37, 218] on span "Help" at bounding box center [37, 219] width 46 height 5
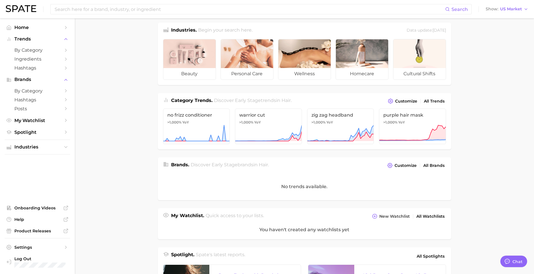
scroll to position [0, 0]
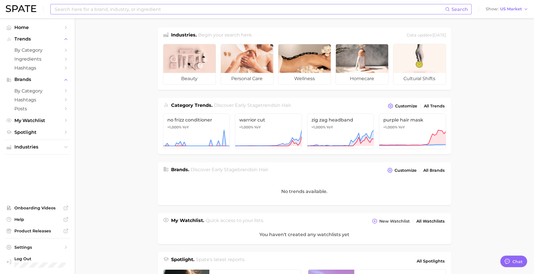
click at [149, 6] on input at bounding box center [249, 9] width 391 height 10
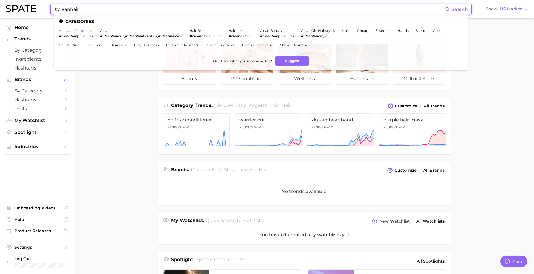
type input "#cleanhair"
click at [75, 31] on link "hair care products" at bounding box center [75, 30] width 33 height 4
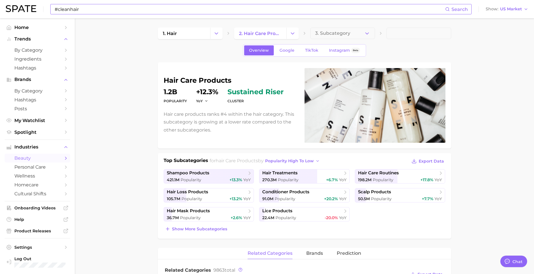
click at [198, 10] on input "#cleanhair" at bounding box center [249, 9] width 391 height 10
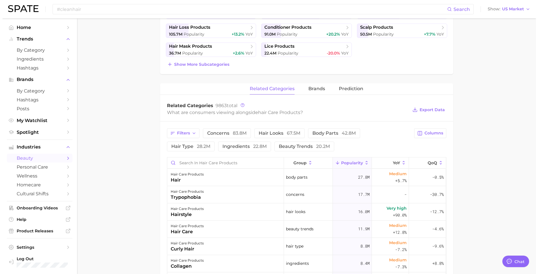
scroll to position [172, 0]
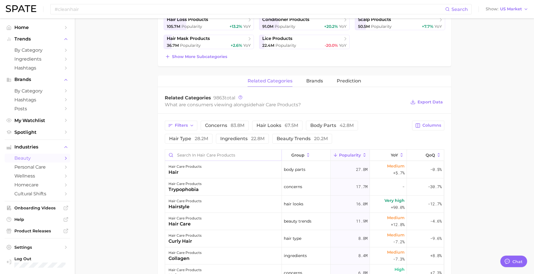
click at [197, 156] on input "Search in hair care products" at bounding box center [223, 155] width 116 height 11
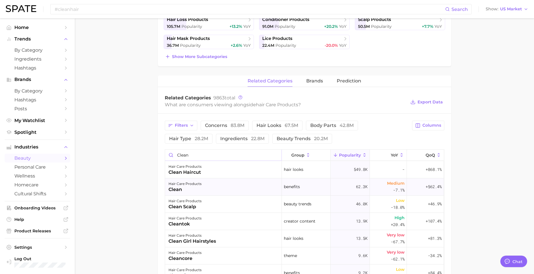
type input "clean"
click at [193, 189] on div "clean" at bounding box center [184, 189] width 33 height 7
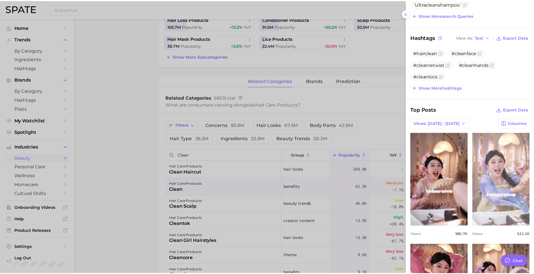
scroll to position [230, 0]
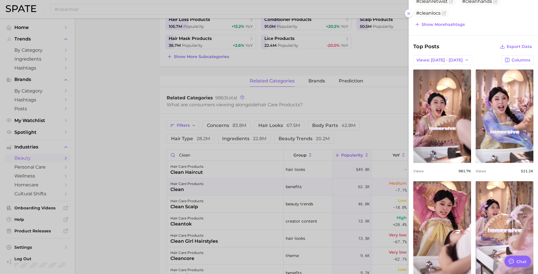
click at [124, 98] on div at bounding box center [269, 137] width 538 height 274
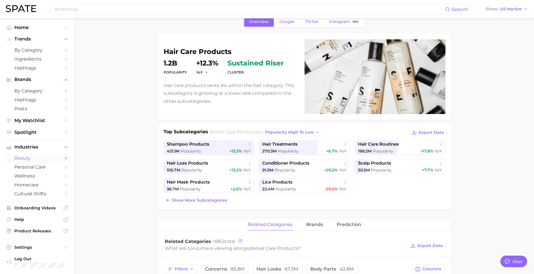
scroll to position [0, 0]
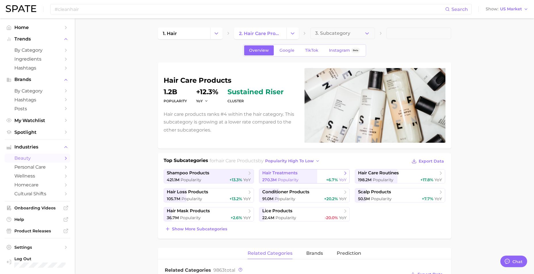
click at [298, 174] on span "hair treatments" at bounding box center [279, 172] width 35 height 5
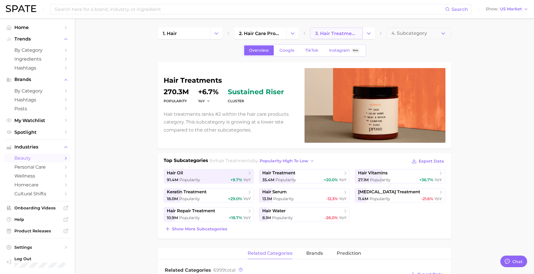
drag, startPoint x: 329, startPoint y: 28, endPoint x: 326, endPoint y: 32, distance: 5.1
click at [329, 29] on link "3. hair treatments" at bounding box center [336, 33] width 52 height 11
click at [261, 34] on span "2. hair care products" at bounding box center [260, 33] width 43 height 5
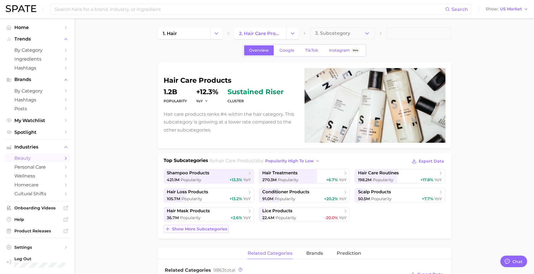
click at [204, 230] on span "Show more subcategories" at bounding box center [199, 229] width 55 height 5
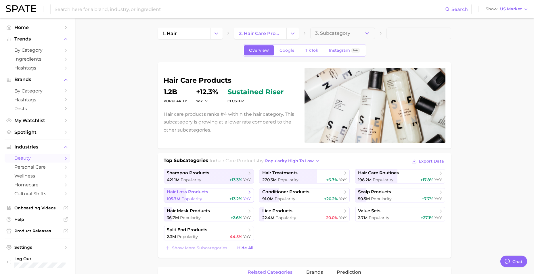
click at [215, 191] on span "hair loss products" at bounding box center [207, 192] width 80 height 6
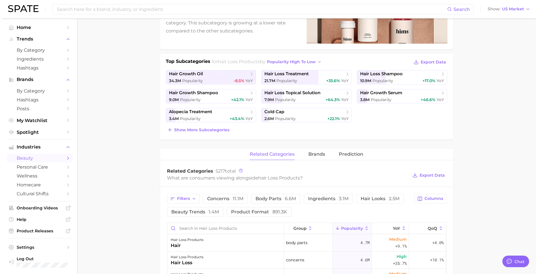
scroll to position [144, 0]
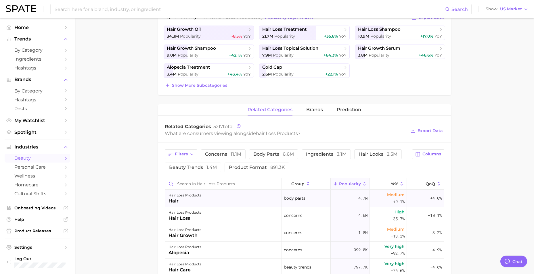
click at [195, 194] on div "hair loss products" at bounding box center [184, 195] width 33 height 7
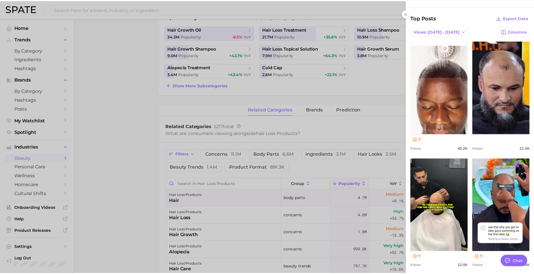
scroll to position [254, 0]
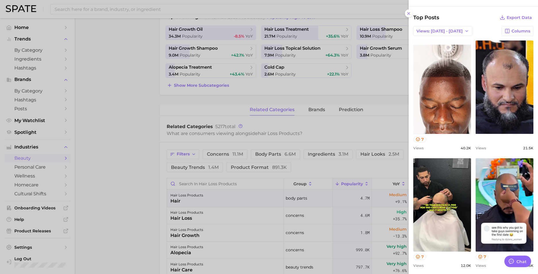
drag, startPoint x: 117, startPoint y: 168, endPoint x: 130, endPoint y: 169, distance: 12.7
click at [117, 168] on div at bounding box center [269, 137] width 538 height 274
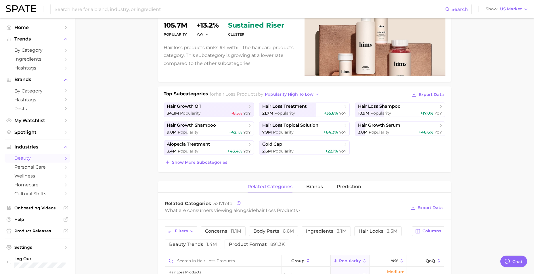
scroll to position [57, 0]
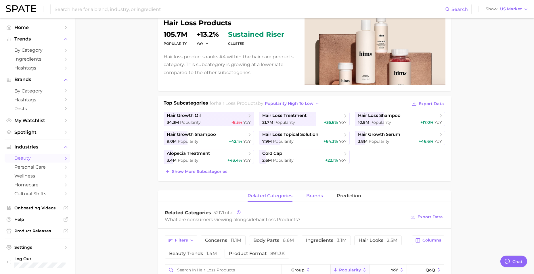
click at [306, 192] on button "brands" at bounding box center [314, 196] width 17 height 11
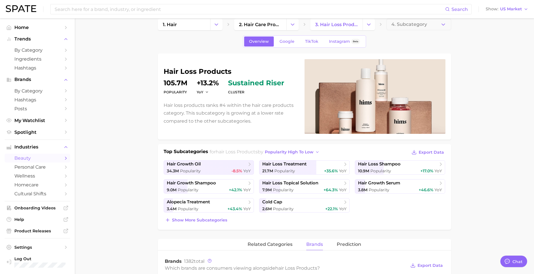
scroll to position [0, 0]
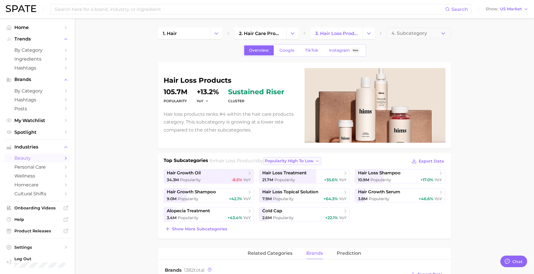
click at [277, 160] on span "popularity high to low" at bounding box center [289, 161] width 49 height 5
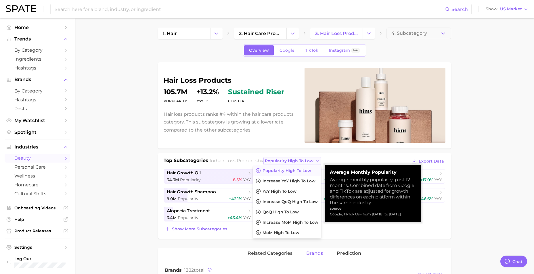
click at [277, 160] on span "popularity high to low" at bounding box center [289, 161] width 49 height 5
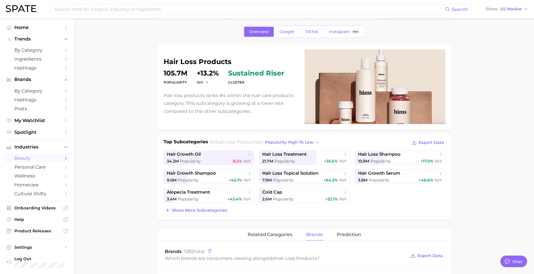
scroll to position [29, 0]
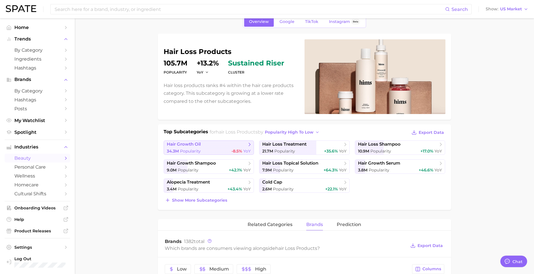
click at [205, 150] on div "34.3m Popularity -8.5% YoY" at bounding box center [209, 151] width 84 height 5
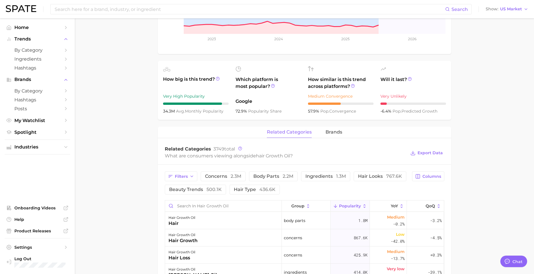
scroll to position [230, 0]
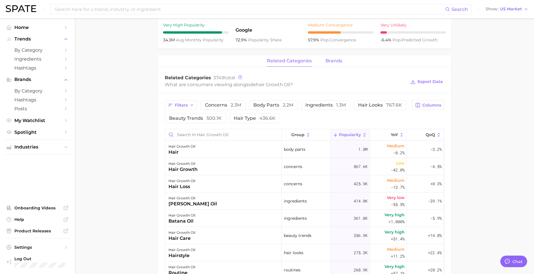
click at [325, 57] on button "brands" at bounding box center [333, 60] width 17 height 11
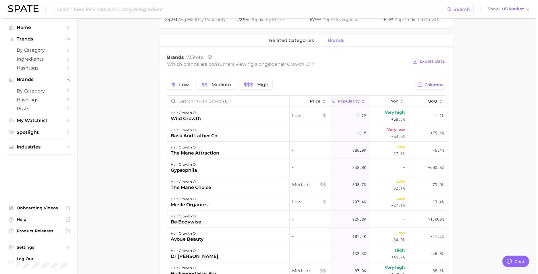
scroll to position [259, 0]
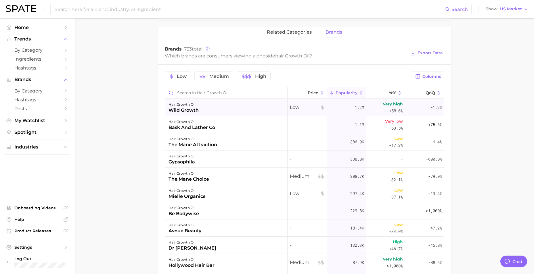
click at [223, 109] on div "hair growth oil wild growth" at bounding box center [226, 107] width 122 height 17
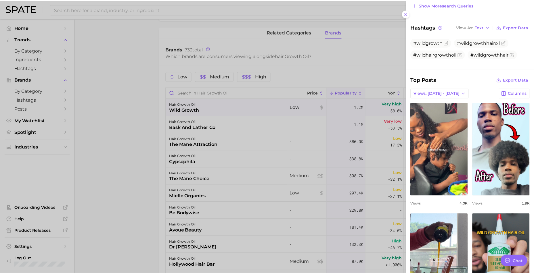
scroll to position [144, 0]
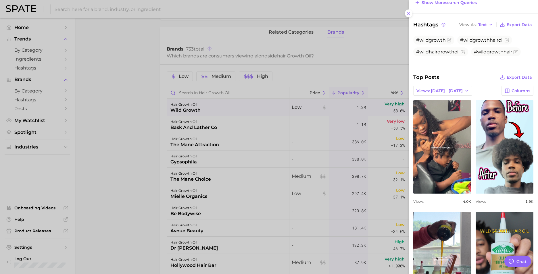
click at [137, 76] on div at bounding box center [269, 137] width 538 height 274
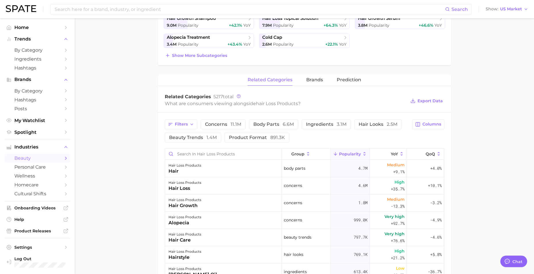
scroll to position [201, 0]
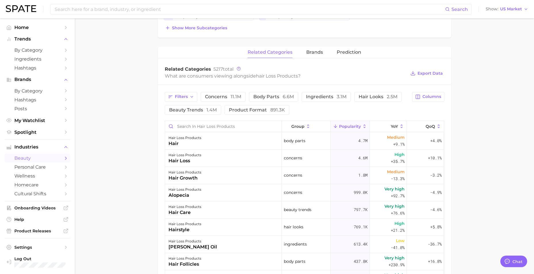
click at [304, 53] on div "related categories brands Prediction" at bounding box center [304, 52] width 293 height 11
click at [307, 54] on span "brands" at bounding box center [314, 52] width 17 height 5
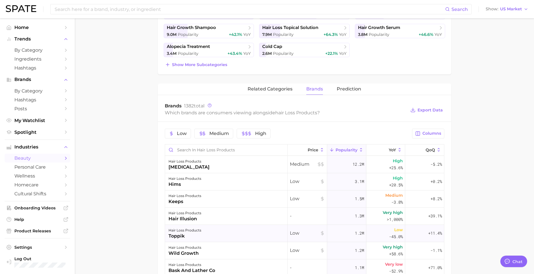
scroll to position [144, 0]
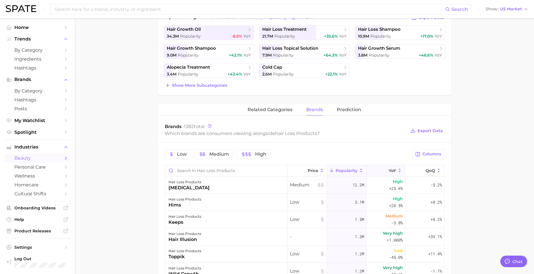
click at [375, 170] on button "YoY" at bounding box center [385, 170] width 39 height 11
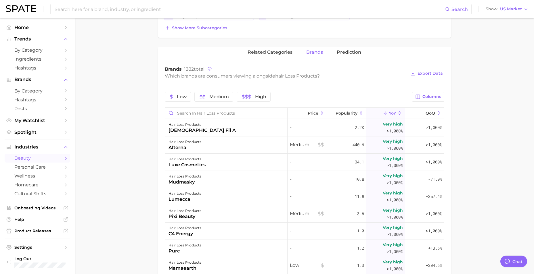
scroll to position [259, 0]
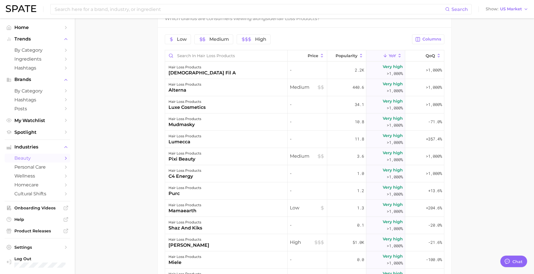
click at [377, 55] on button "YoY" at bounding box center [385, 55] width 39 height 11
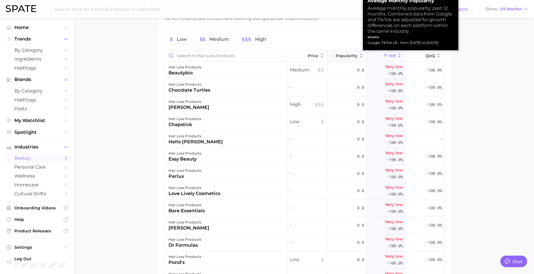
click at [330, 56] on icon at bounding box center [331, 55] width 5 height 5
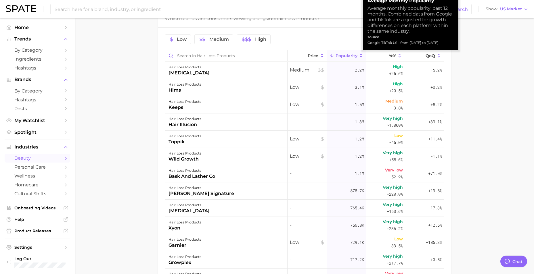
click at [330, 56] on icon at bounding box center [331, 55] width 5 height 5
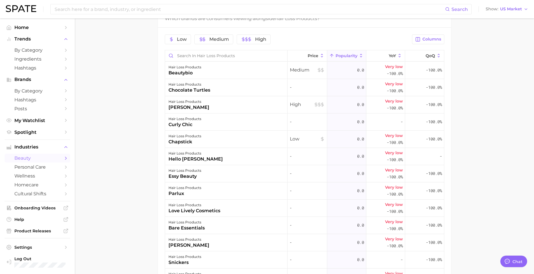
click at [332, 49] on div "Low Medium High Columns Price Popularity YoY QoQ hair loss products beautybio M…" at bounding box center [304, 180] width 293 height 304
click at [331, 54] on button "Popularity" at bounding box center [346, 55] width 39 height 11
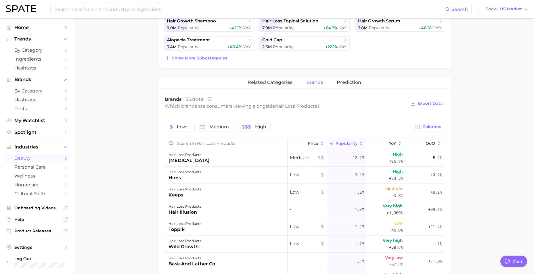
scroll to position [86, 0]
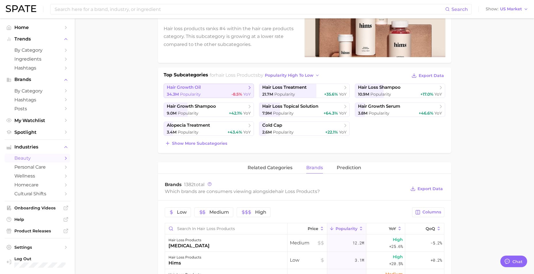
click at [216, 93] on div "34.3m Popularity -8.5% YoY" at bounding box center [209, 94] width 84 height 5
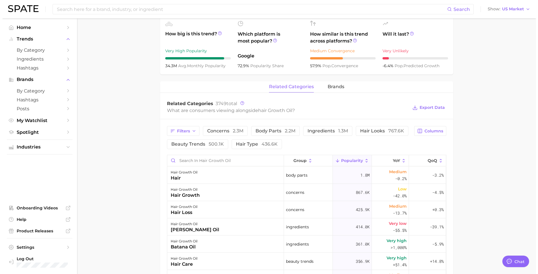
scroll to position [259, 0]
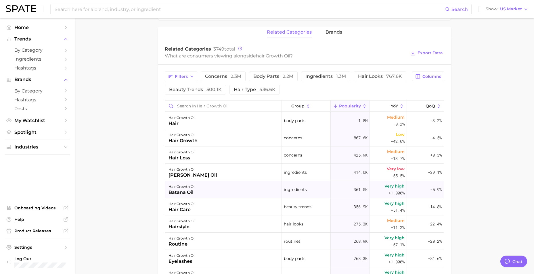
click at [243, 193] on div "hair growth oil batana oil" at bounding box center [223, 189] width 117 height 17
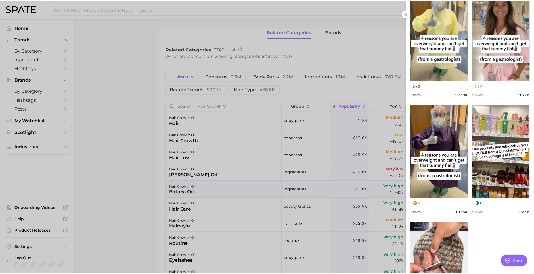
scroll to position [307, 0]
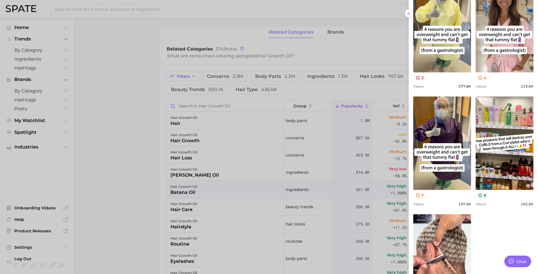
drag, startPoint x: 101, startPoint y: 117, endPoint x: 83, endPoint y: 68, distance: 52.4
click at [101, 114] on div at bounding box center [269, 137] width 538 height 274
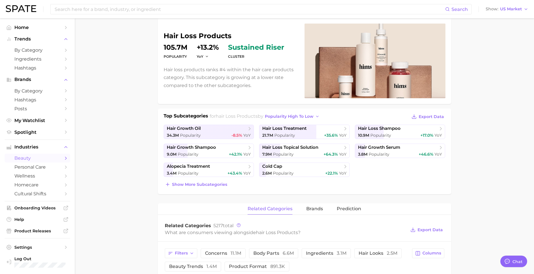
scroll to position [28, 0]
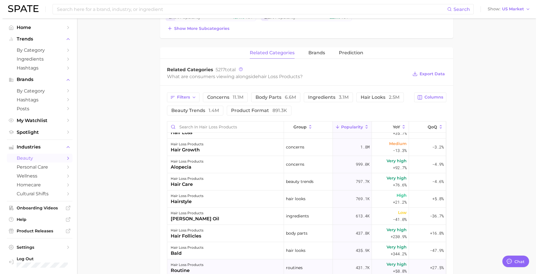
scroll to position [0, 0]
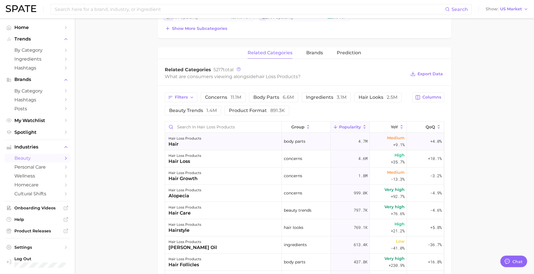
click at [209, 145] on div "hair loss products hair" at bounding box center [223, 141] width 117 height 17
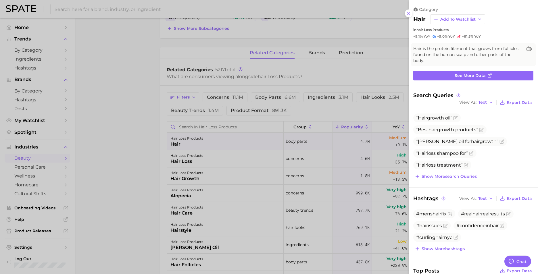
click at [142, 155] on div at bounding box center [269, 137] width 538 height 274
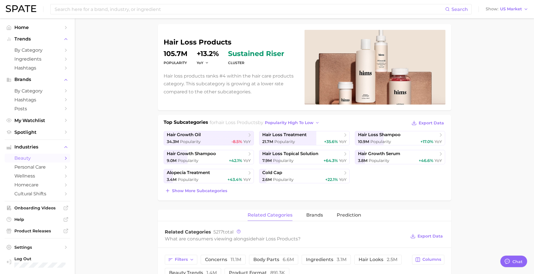
scroll to position [28, 0]
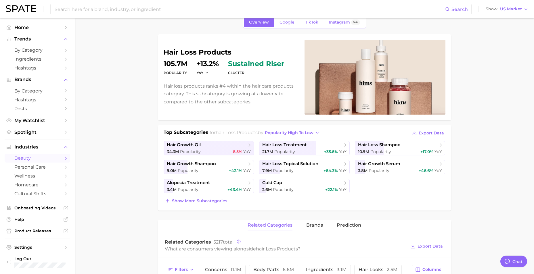
click at [214, 78] on div "hair loss products Popularity 105.7m YoY +13.2% cluster sustained riser Hair lo…" at bounding box center [231, 77] width 134 height 57
click at [202, 74] on span "YoY" at bounding box center [200, 72] width 7 height 5
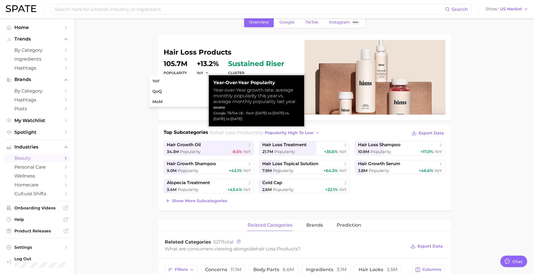
click at [208, 67] on dd "+13.2%" at bounding box center [208, 63] width 22 height 7
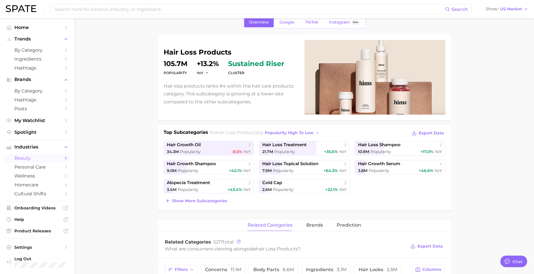
click at [207, 65] on dd "+13.2%" at bounding box center [208, 63] width 22 height 7
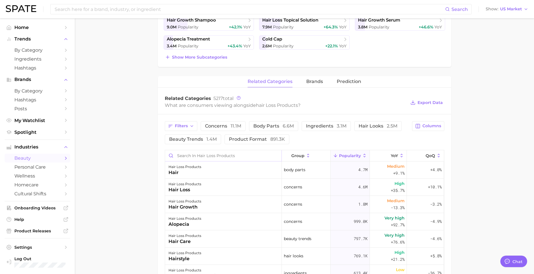
scroll to position [0, 0]
click at [313, 83] on span "brands" at bounding box center [314, 81] width 17 height 5
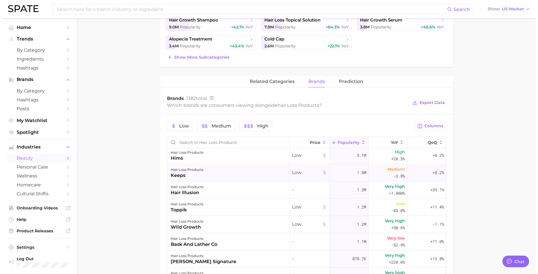
scroll to position [29, 0]
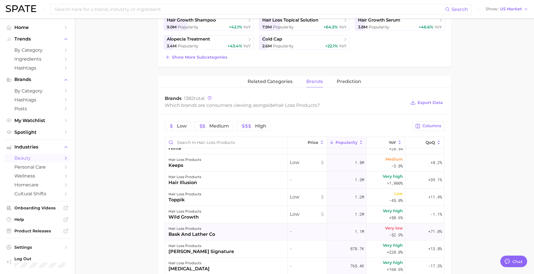
click at [207, 224] on div "hair loss products bask and lather co" at bounding box center [226, 231] width 122 height 17
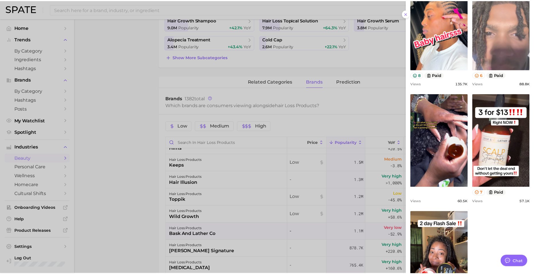
scroll to position [230, 0]
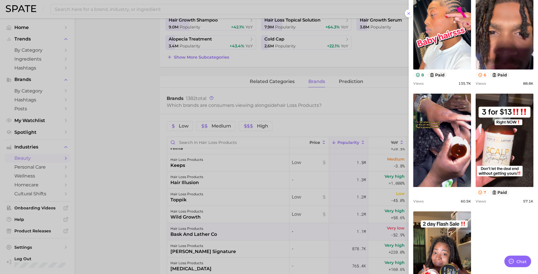
click at [156, 179] on div at bounding box center [269, 137] width 538 height 274
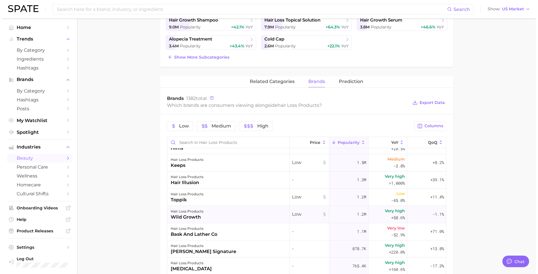
scroll to position [0, 0]
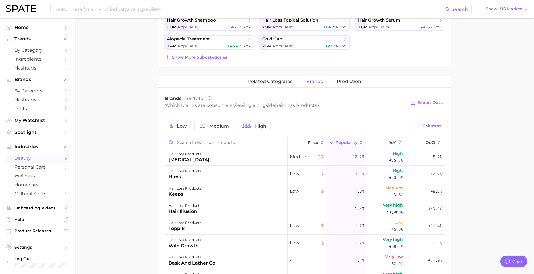
click at [343, 144] on span "Popularity" at bounding box center [347, 142] width 22 height 5
click at [257, 152] on div "hair loss products rogaine" at bounding box center [226, 157] width 122 height 17
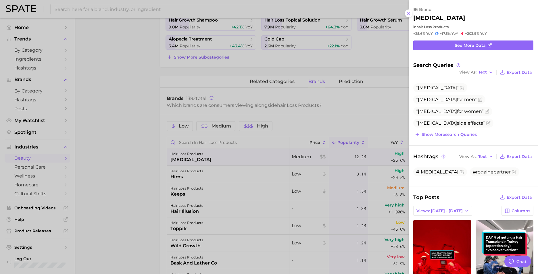
click at [148, 190] on div at bounding box center [269, 137] width 538 height 274
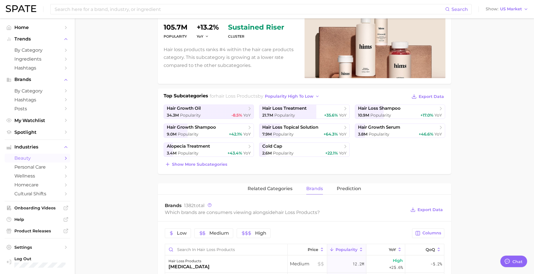
scroll to position [57, 0]
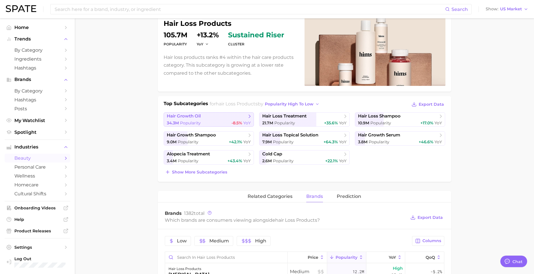
click at [196, 122] on span "Popularity" at bounding box center [190, 122] width 21 height 5
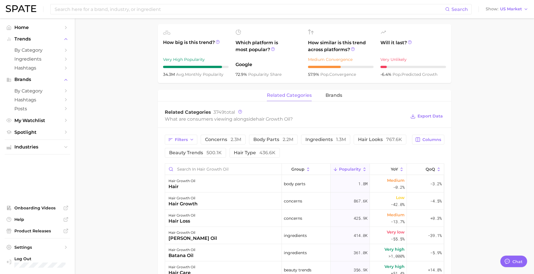
scroll to position [172, 0]
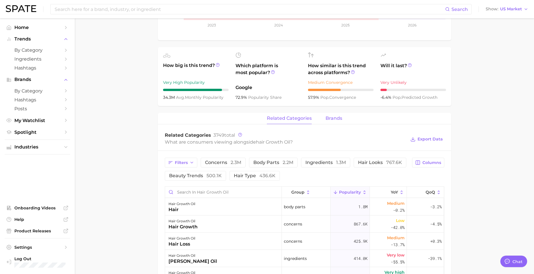
click at [331, 119] on span "brands" at bounding box center [333, 118] width 17 height 5
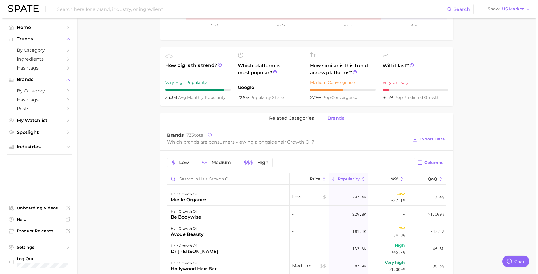
scroll to position [0, 0]
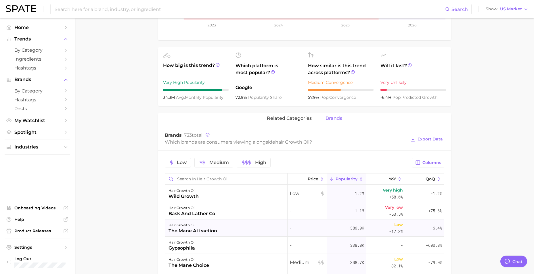
click at [228, 224] on div "hair growth oil the mane attraction" at bounding box center [226, 228] width 122 height 17
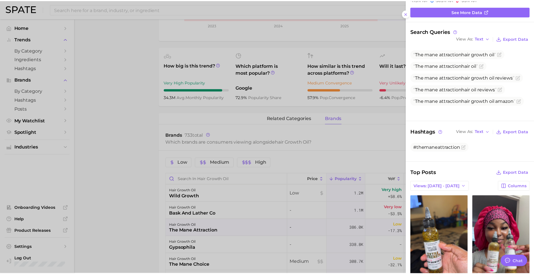
scroll to position [115, 0]
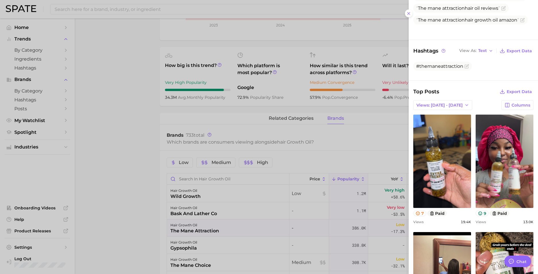
click at [149, 85] on div at bounding box center [269, 137] width 538 height 274
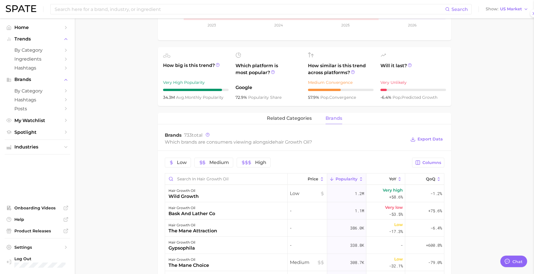
drag, startPoint x: 129, startPoint y: 121, endPoint x: 133, endPoint y: 94, distance: 27.8
click at [129, 122] on div at bounding box center [267, 137] width 534 height 274
click at [117, 3] on div "Search Show US Market" at bounding box center [267, 9] width 522 height 18
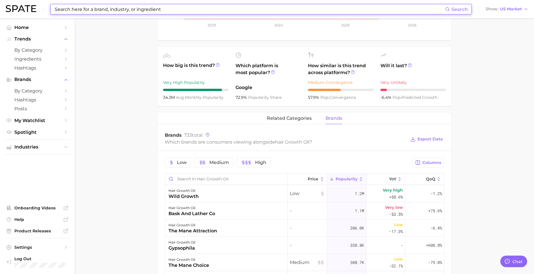
click at [119, 10] on input at bounding box center [249, 9] width 391 height 10
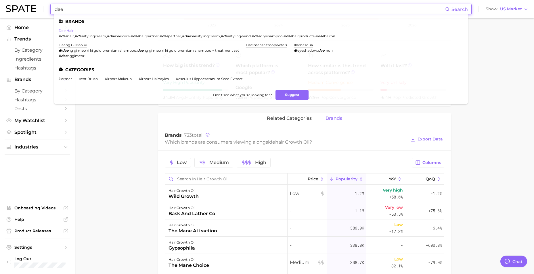
type input "dae"
click at [66, 30] on link "dae hair" at bounding box center [66, 30] width 15 height 4
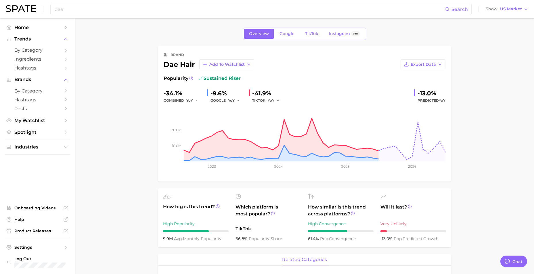
click at [169, 93] on div "-34.1%" at bounding box center [183, 93] width 39 height 9
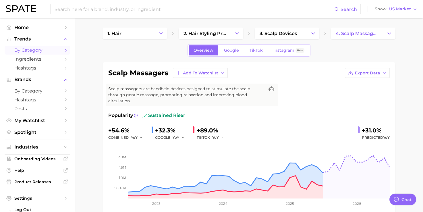
click at [29, 52] on span "by Category" at bounding box center [37, 49] width 46 height 5
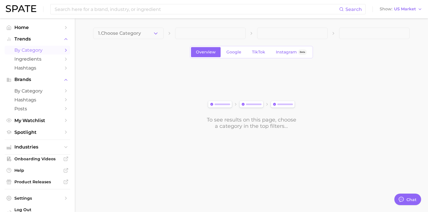
click at [145, 32] on button "1. Choose Category" at bounding box center [128, 33] width 70 height 11
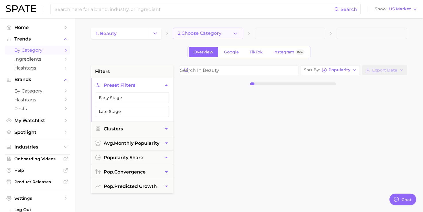
click at [205, 35] on span "2. Choose Category" at bounding box center [200, 33] width 44 height 5
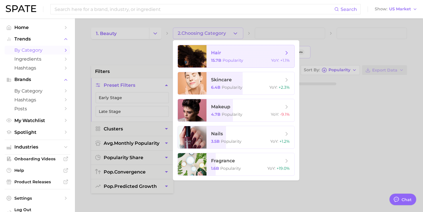
click at [227, 57] on span "hair 15.7b Popularity YoY : +1.1%" at bounding box center [251, 56] width 88 height 22
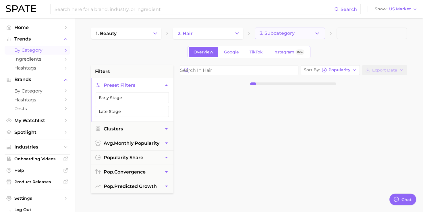
click at [279, 33] on span "3. Subcategory" at bounding box center [277, 33] width 35 height 5
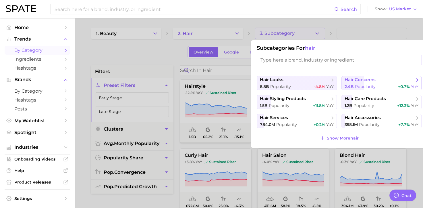
click at [363, 86] on span "Popularity" at bounding box center [365, 86] width 21 height 5
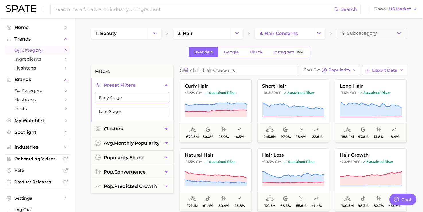
click at [158, 99] on button "Early Stage" at bounding box center [132, 97] width 73 height 11
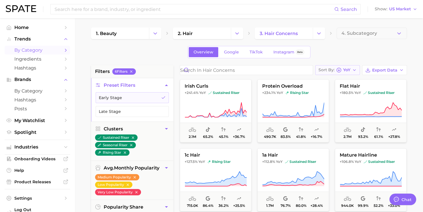
click at [344, 70] on div "Sort By YoY" at bounding box center [335, 70] width 32 height 5
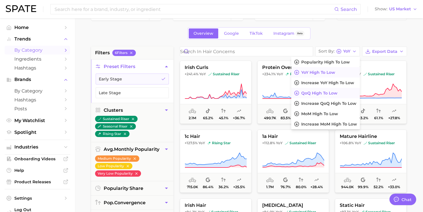
scroll to position [29, 0]
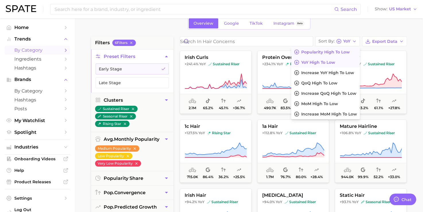
click at [342, 52] on span "Popularity high to low" at bounding box center [326, 52] width 49 height 5
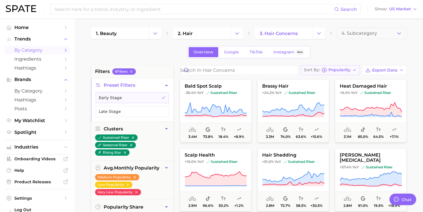
click at [337, 66] on button "Sort By Popularity" at bounding box center [330, 70] width 59 height 10
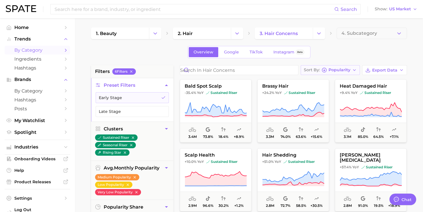
click at [358, 67] on button "Sort By Popularity" at bounding box center [330, 70] width 59 height 10
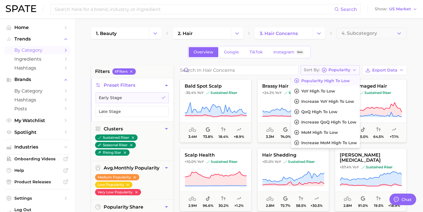
drag, startPoint x: 345, startPoint y: 61, endPoint x: 323, endPoint y: 70, distance: 23.8
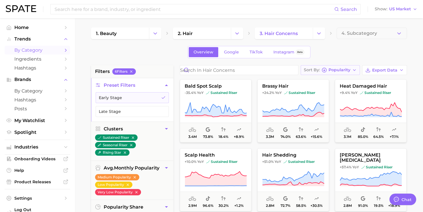
click at [331, 71] on span "Popularity" at bounding box center [340, 69] width 22 height 3
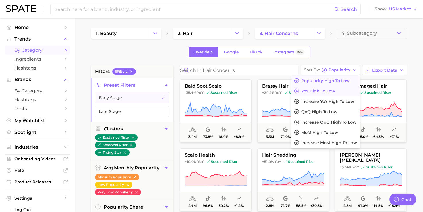
click at [327, 93] on span "YoY high to low" at bounding box center [319, 91] width 34 height 5
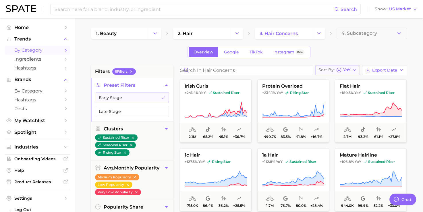
click at [342, 72] on div "Sort By YoY" at bounding box center [335, 70] width 32 height 5
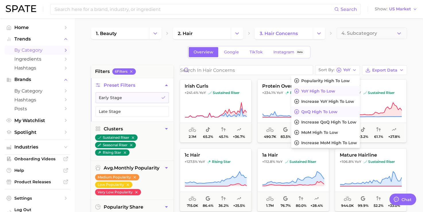
click at [330, 114] on button "QoQ high to low" at bounding box center [326, 112] width 68 height 10
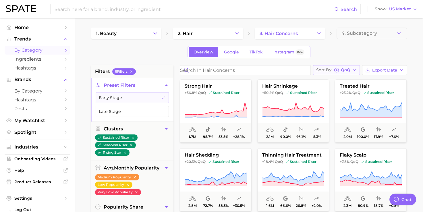
click at [342, 70] on span "QoQ" at bounding box center [345, 69] width 9 height 3
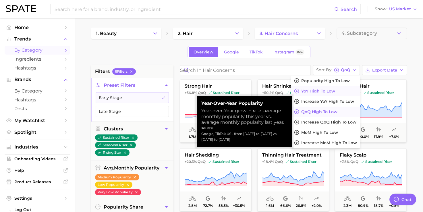
click at [321, 90] on span "YoY high to low" at bounding box center [319, 91] width 34 height 5
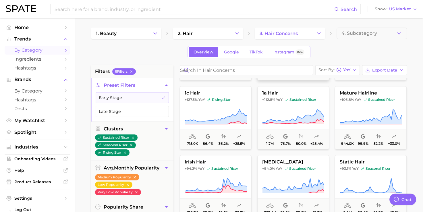
scroll to position [115, 0]
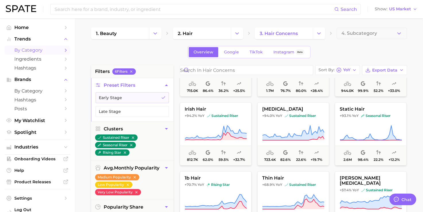
click at [341, 70] on icon "button" at bounding box center [339, 70] width 5 height 5
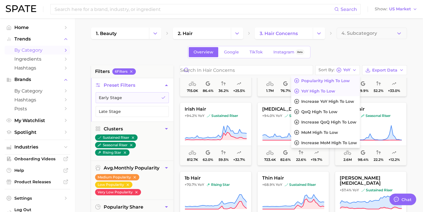
click at [330, 80] on span "Popularity high to low" at bounding box center [326, 80] width 49 height 5
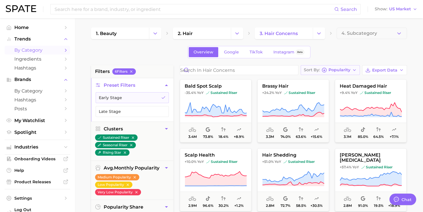
click at [328, 69] on div "Sort By Popularity" at bounding box center [327, 70] width 47 height 5
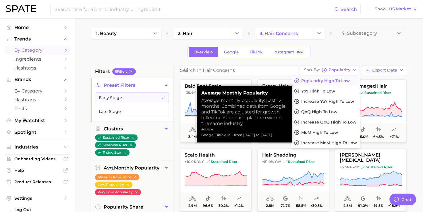
click at [338, 56] on div "Overview Google TikTok Instagram Beta" at bounding box center [249, 52] width 316 height 12
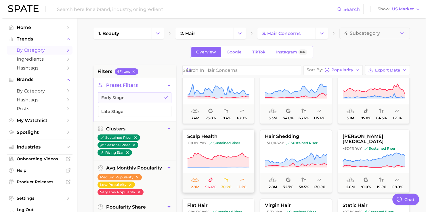
scroll to position [29, 0]
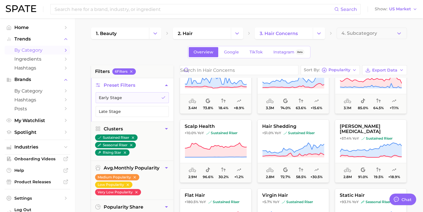
click at [222, 120] on button "scalp health +10.0% YoY sustained riser 2.9m 96.6% 30.2% +1.2%" at bounding box center [216, 151] width 72 height 63
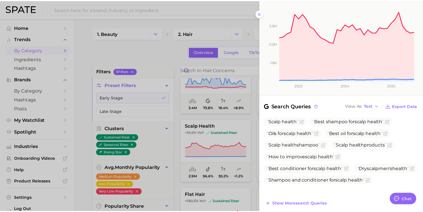
scroll to position [0, 0]
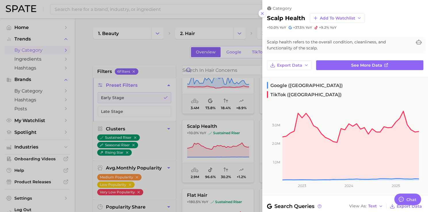
click at [260, 13] on icon at bounding box center [262, 13] width 5 height 5
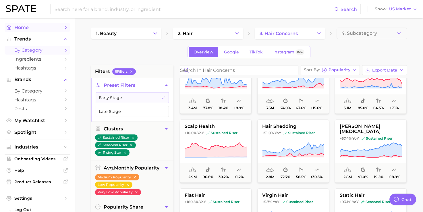
click at [33, 28] on span "Home" at bounding box center [37, 27] width 46 height 5
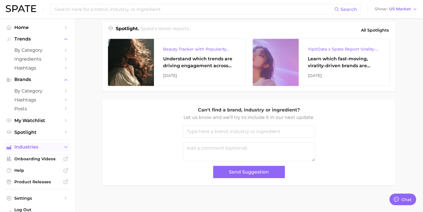
scroll to position [13, 0]
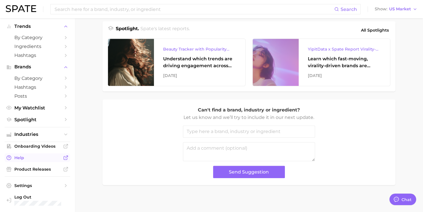
click at [30, 156] on link "Help" at bounding box center [38, 158] width 66 height 9
click at [26, 144] on span "Onboarding Videos" at bounding box center [37, 146] width 46 height 5
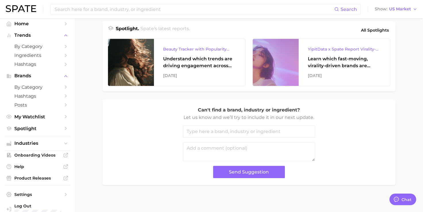
scroll to position [0, 0]
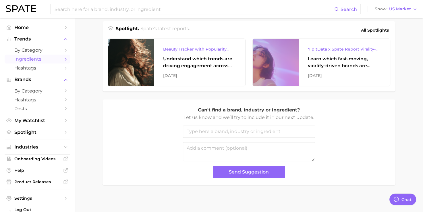
click at [33, 61] on span "Ingredients" at bounding box center [37, 58] width 46 height 5
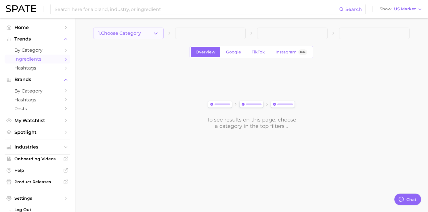
click at [138, 32] on span "1. Choose Category" at bounding box center [119, 33] width 43 height 5
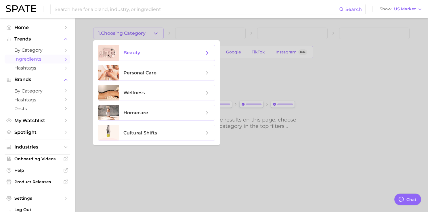
click at [133, 56] on span "beauty" at bounding box center [167, 53] width 96 height 16
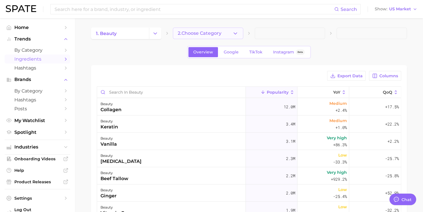
click at [191, 35] on span "2. Choose Category" at bounding box center [200, 33] width 44 height 5
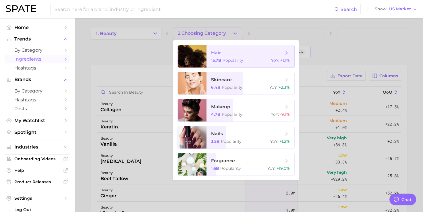
click at [221, 55] on span "hair" at bounding box center [247, 53] width 72 height 6
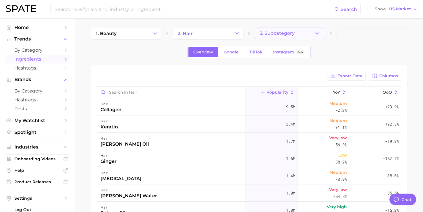
click at [293, 33] on span "3. Subcategory" at bounding box center [277, 33] width 35 height 5
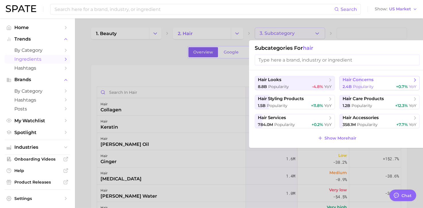
click at [368, 81] on span "hair concerns" at bounding box center [358, 79] width 31 height 5
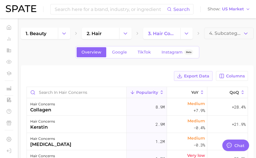
type textarea "x"
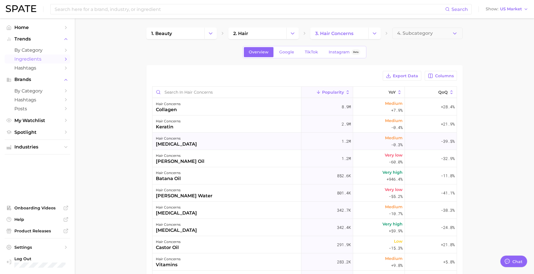
click at [187, 144] on div "hair concerns minoxidil" at bounding box center [226, 141] width 149 height 17
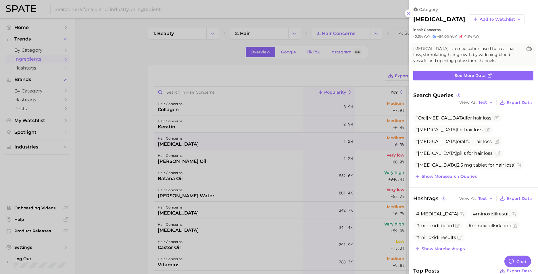
drag, startPoint x: 186, startPoint y: 161, endPoint x: 198, endPoint y: 159, distance: 12.2
click at [186, 161] on div at bounding box center [269, 137] width 538 height 274
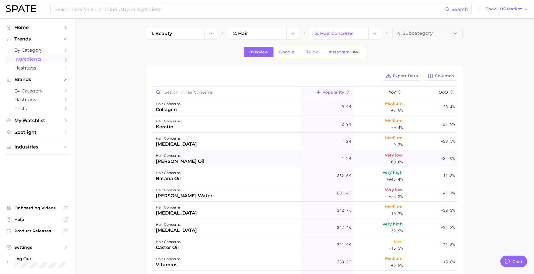
click at [205, 162] on div "hair concerns rosemary oil" at bounding box center [226, 158] width 149 height 17
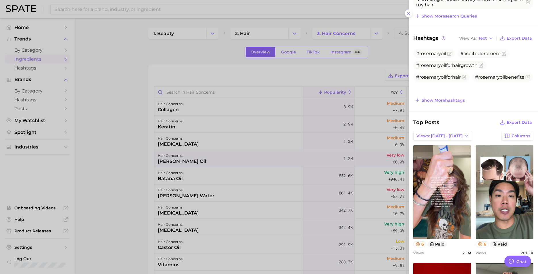
scroll to position [172, 0]
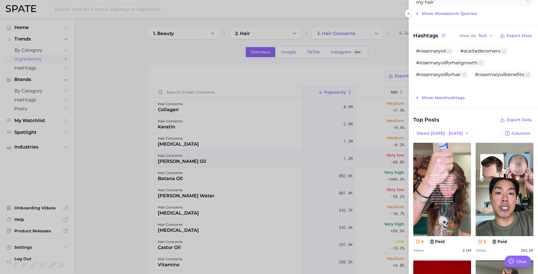
click at [167, 171] on div at bounding box center [269, 137] width 538 height 274
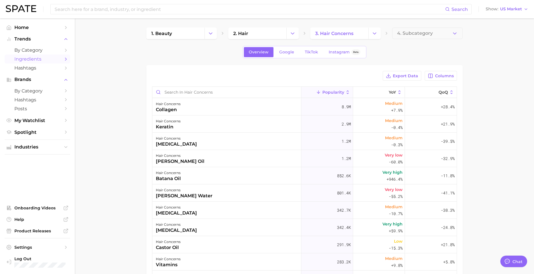
click at [188, 180] on div "hair concerns batana oil" at bounding box center [226, 175] width 149 height 17
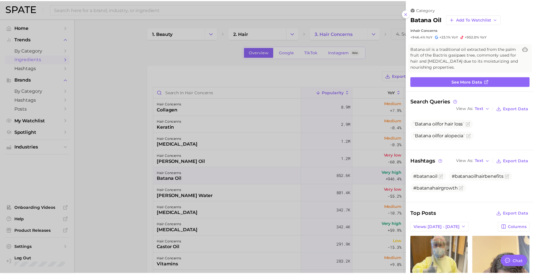
scroll to position [0, 0]
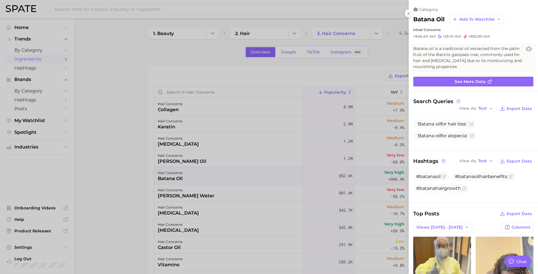
click at [105, 95] on div at bounding box center [269, 137] width 538 height 274
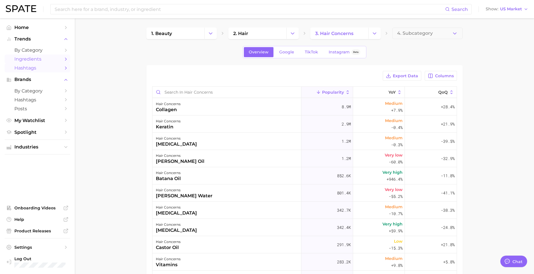
click at [28, 65] on link "Hashtags" at bounding box center [38, 68] width 66 height 9
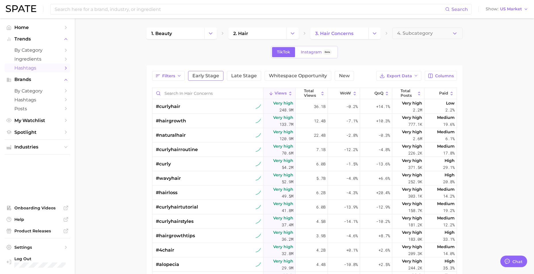
click at [205, 72] on button "Early Stage" at bounding box center [205, 76] width 35 height 10
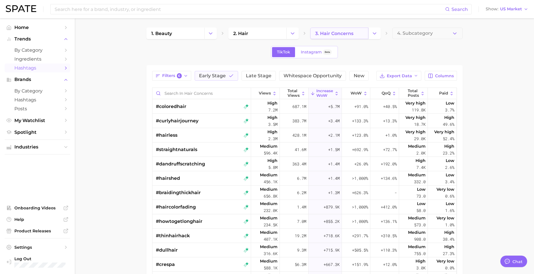
click at [339, 34] on span "3. hair concerns" at bounding box center [334, 33] width 38 height 5
click at [350, 35] on span "3. hair concerns" at bounding box center [334, 33] width 38 height 5
click at [370, 32] on button "Change Category" at bounding box center [374, 33] width 12 height 11
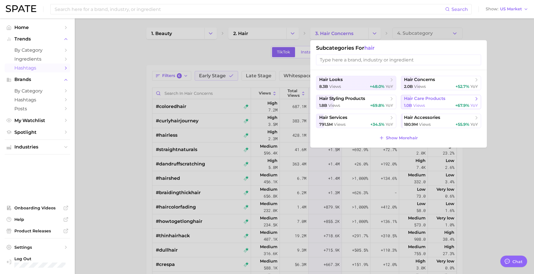
click at [423, 100] on span "hair care products" at bounding box center [424, 98] width 41 height 5
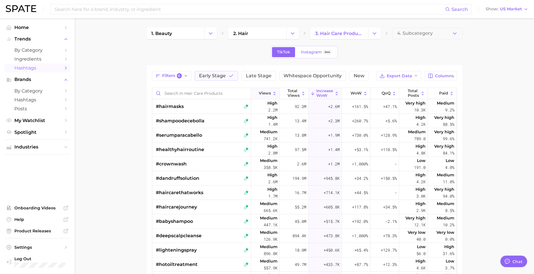
click at [259, 92] on span "Views" at bounding box center [265, 93] width 12 height 5
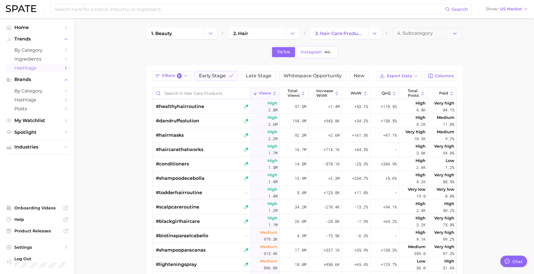
click at [190, 95] on input "Search in hair care products" at bounding box center [201, 93] width 99 height 11
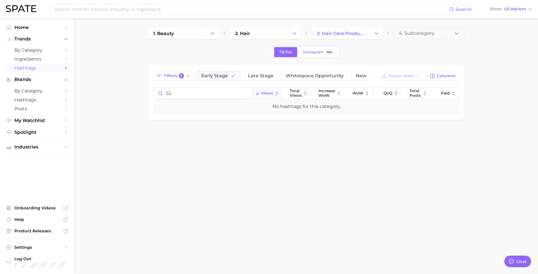
type input "C"
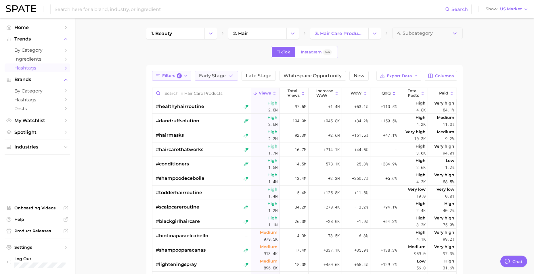
click at [168, 77] on span "Filters 6" at bounding box center [172, 75] width 20 height 5
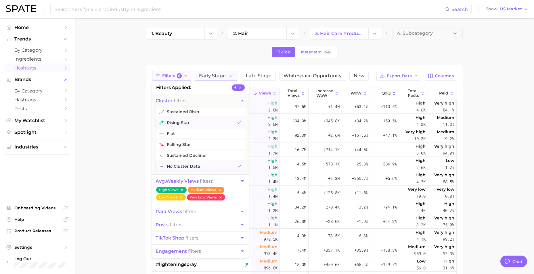
drag, startPoint x: 167, startPoint y: 72, endPoint x: 168, endPoint y: 75, distance: 3.1
click at [167, 74] on button "Filters 6" at bounding box center [171, 76] width 39 height 10
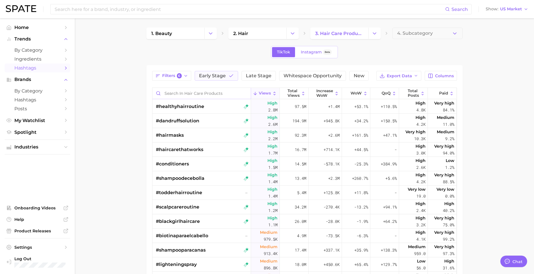
click at [196, 97] on input "Search in hair care products" at bounding box center [201, 93] width 99 height 11
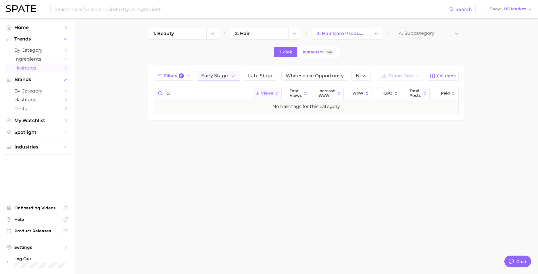
type input "c"
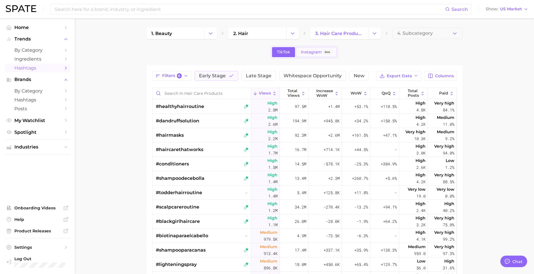
click at [315, 50] on span "Instagram" at bounding box center [311, 52] width 21 height 5
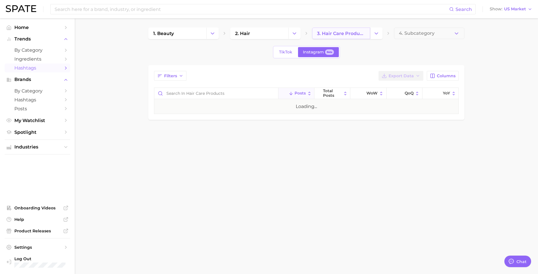
click at [344, 34] on span "3. hair care products" at bounding box center [341, 33] width 48 height 5
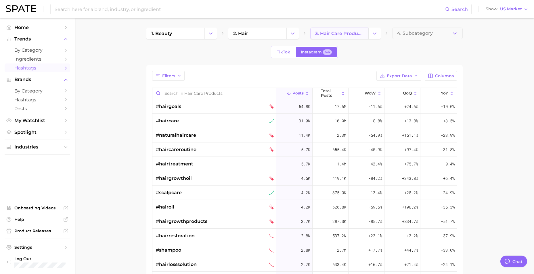
click at [337, 35] on span "3. hair care products" at bounding box center [339, 33] width 48 height 5
drag, startPoint x: 354, startPoint y: 32, endPoint x: 358, endPoint y: 31, distance: 4.1
click at [354, 32] on span "3. hair care products" at bounding box center [339, 33] width 48 height 5
click at [380, 35] on button "Change Category" at bounding box center [374, 33] width 12 height 11
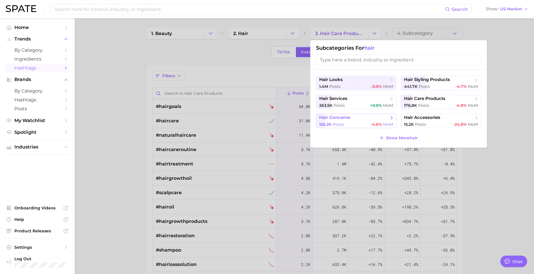
click at [349, 116] on span "hair concerns" at bounding box center [334, 117] width 31 height 5
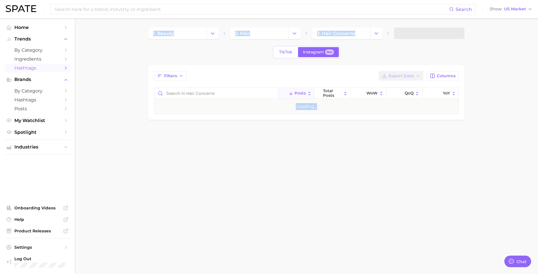
click at [349, 116] on div "Filters Export Data Columns Posts Total Posts WoW QoQ YoY Loading..." at bounding box center [306, 92] width 316 height 55
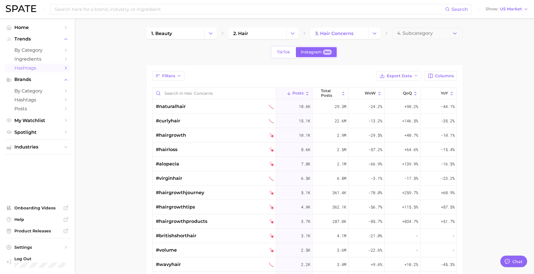
click at [118, 81] on main "1. beauty 2. hair 3. hair concerns 4. Subcategory TikTok Instagram Beta Filters…" at bounding box center [304, 207] width 459 height 378
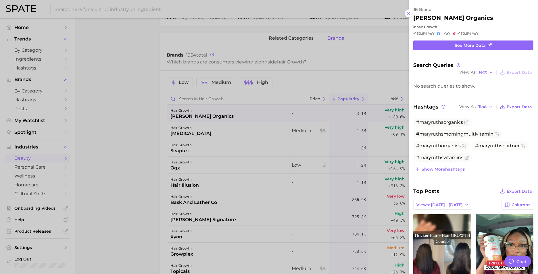
scroll to position [172, 0]
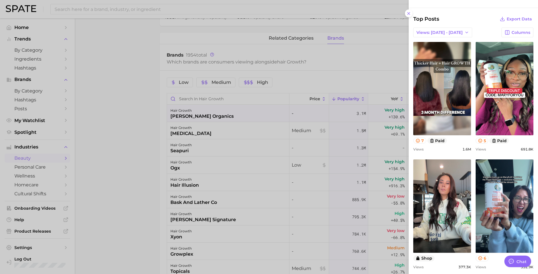
type textarea "x"
